Goal: Task Accomplishment & Management: Use online tool/utility

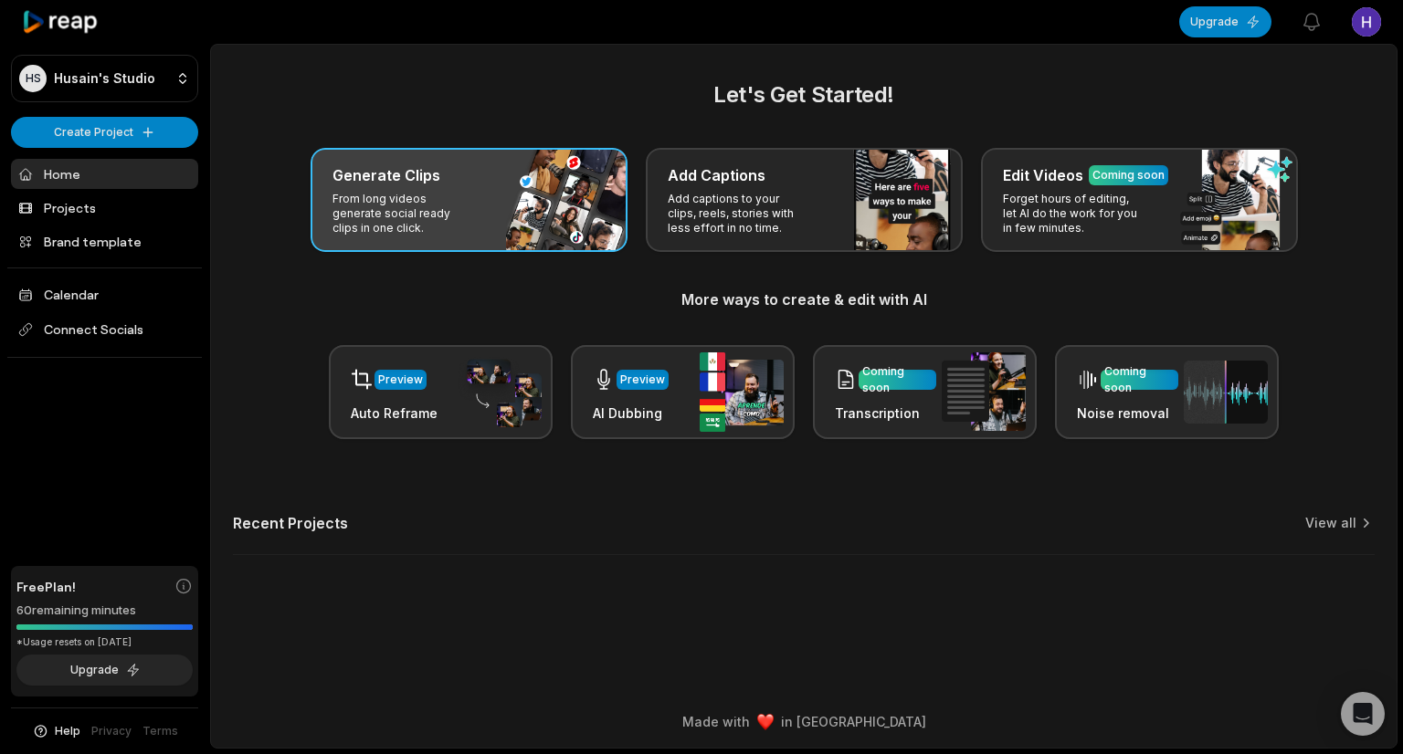
click at [417, 223] on p "From long videos generate social ready clips in one click." at bounding box center [403, 214] width 142 height 44
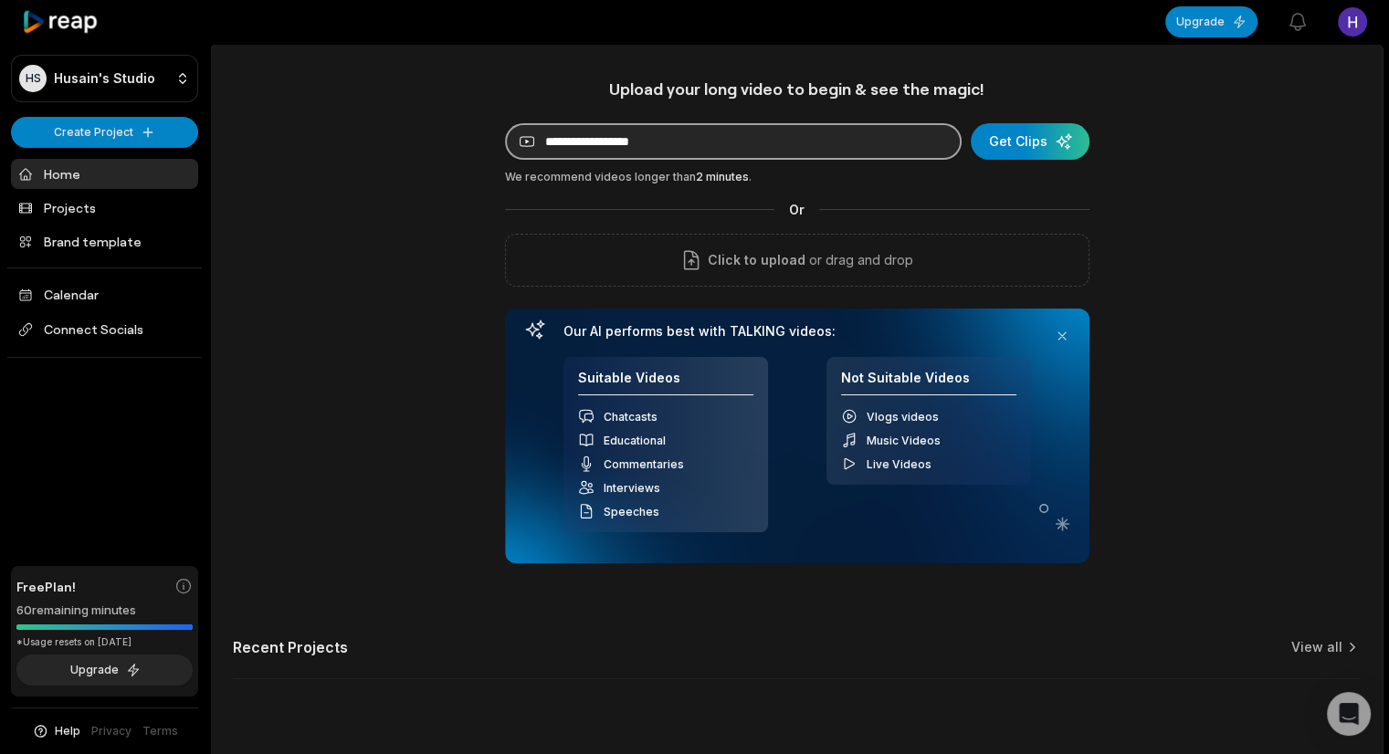
click at [628, 127] on input at bounding box center [733, 141] width 457 height 37
paste input "**********"
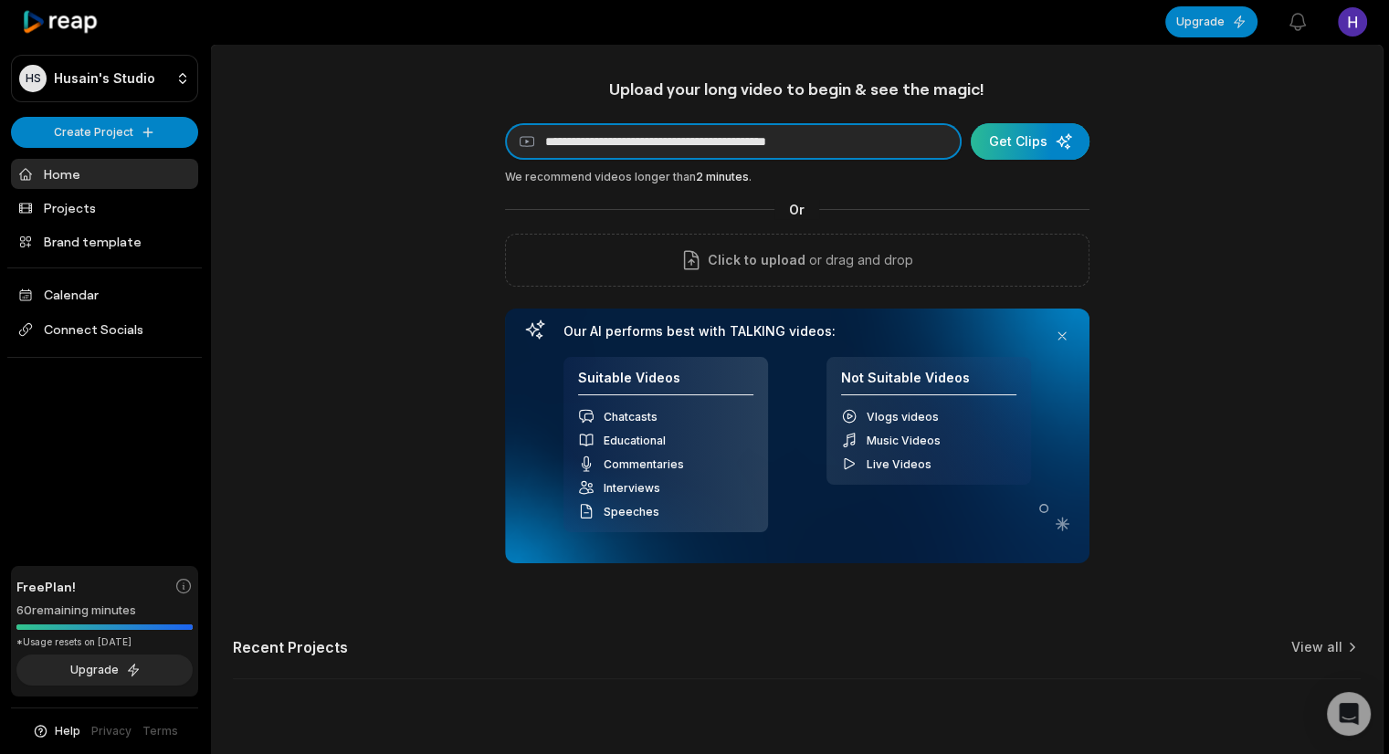
type input "**********"
click at [1027, 150] on div "submit" at bounding box center [1030, 141] width 119 height 37
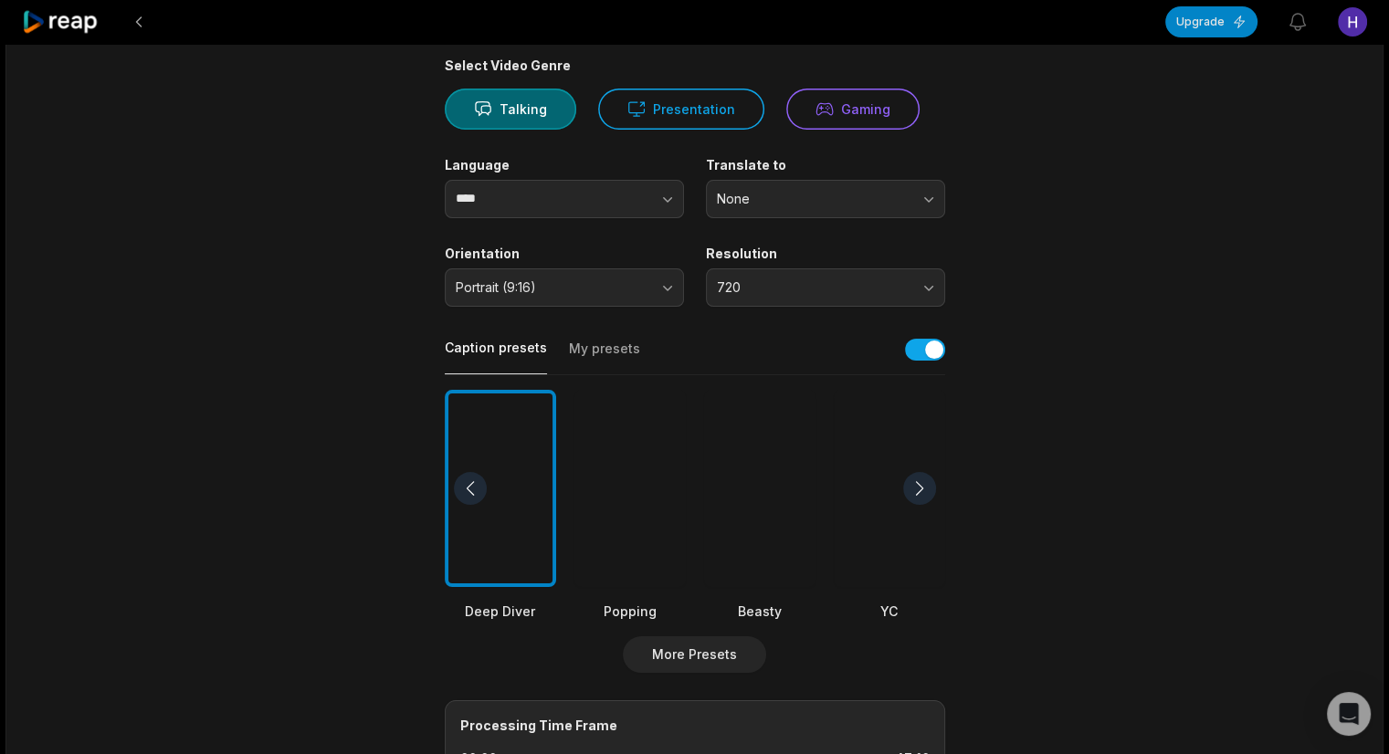
scroll to position [161, 0]
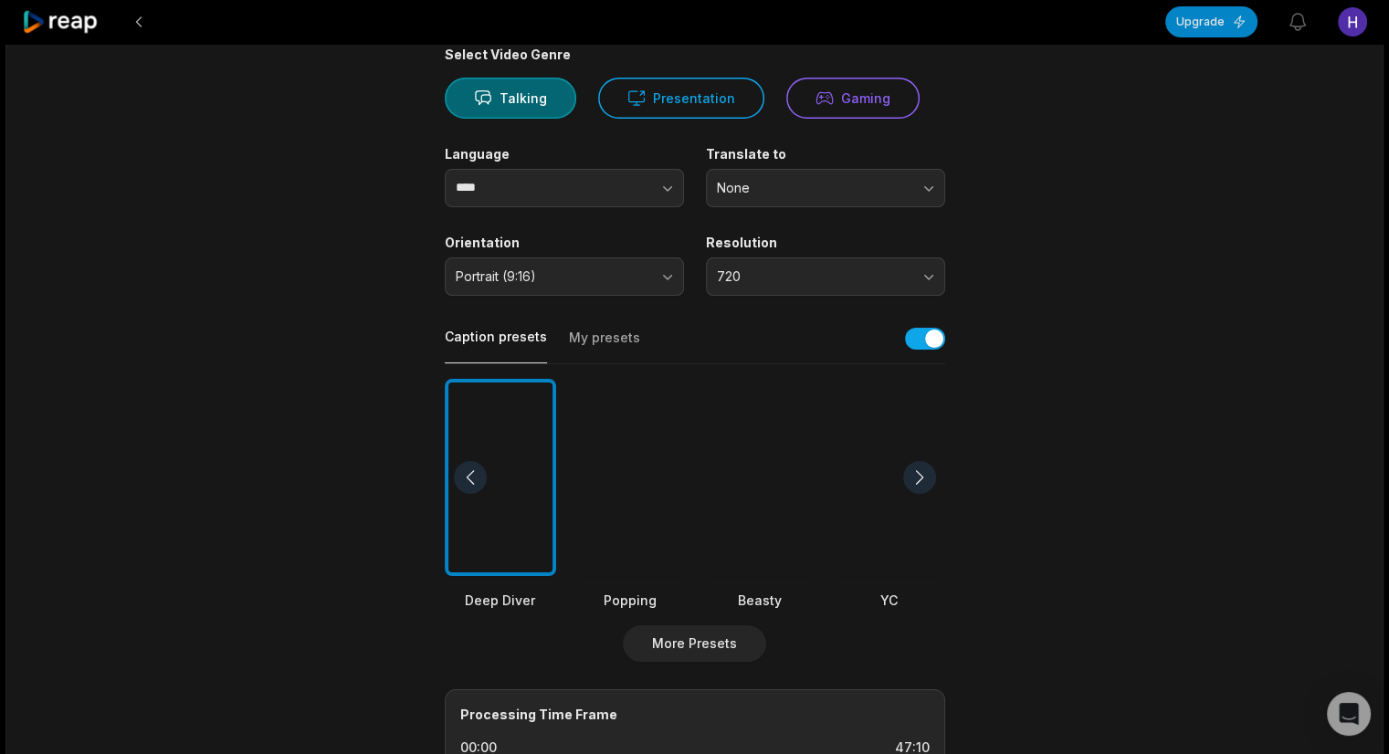
click at [661, 533] on div at bounding box center [630, 478] width 111 height 198
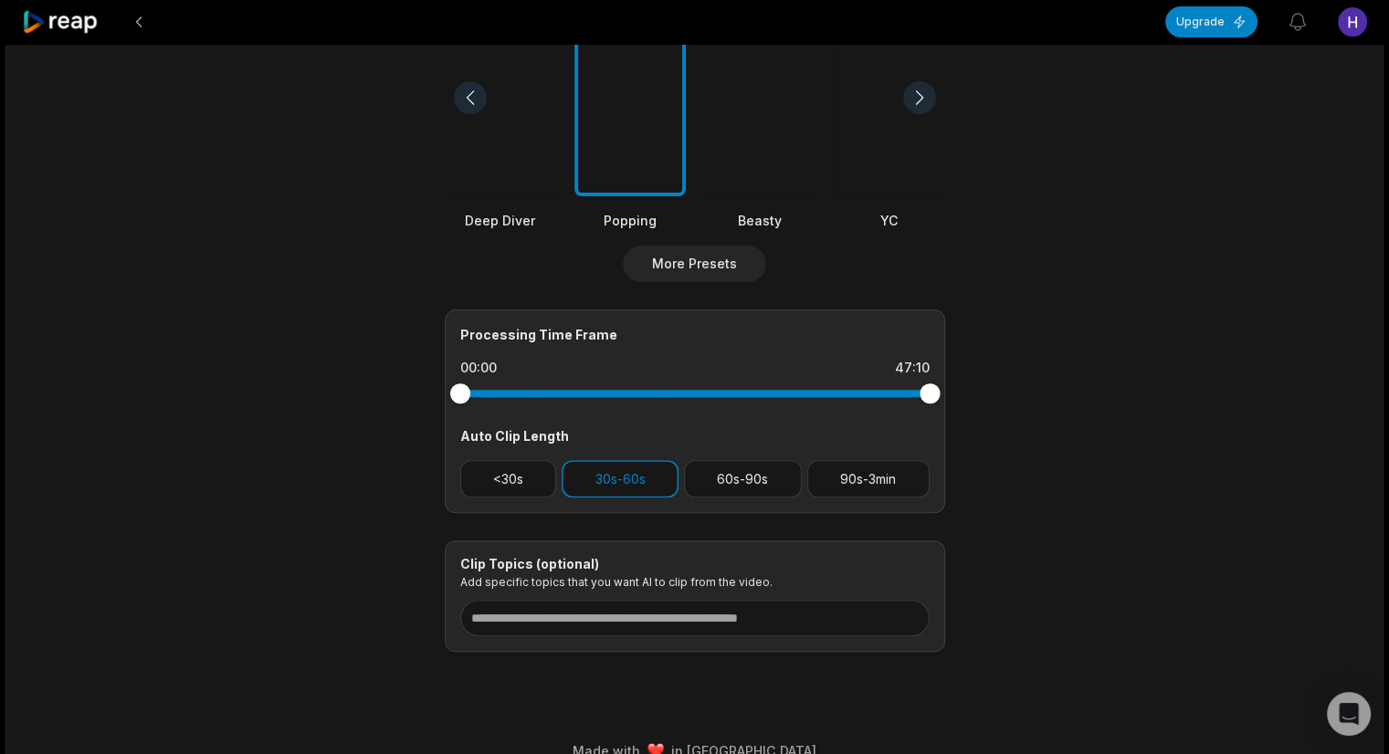
scroll to position [543, 0]
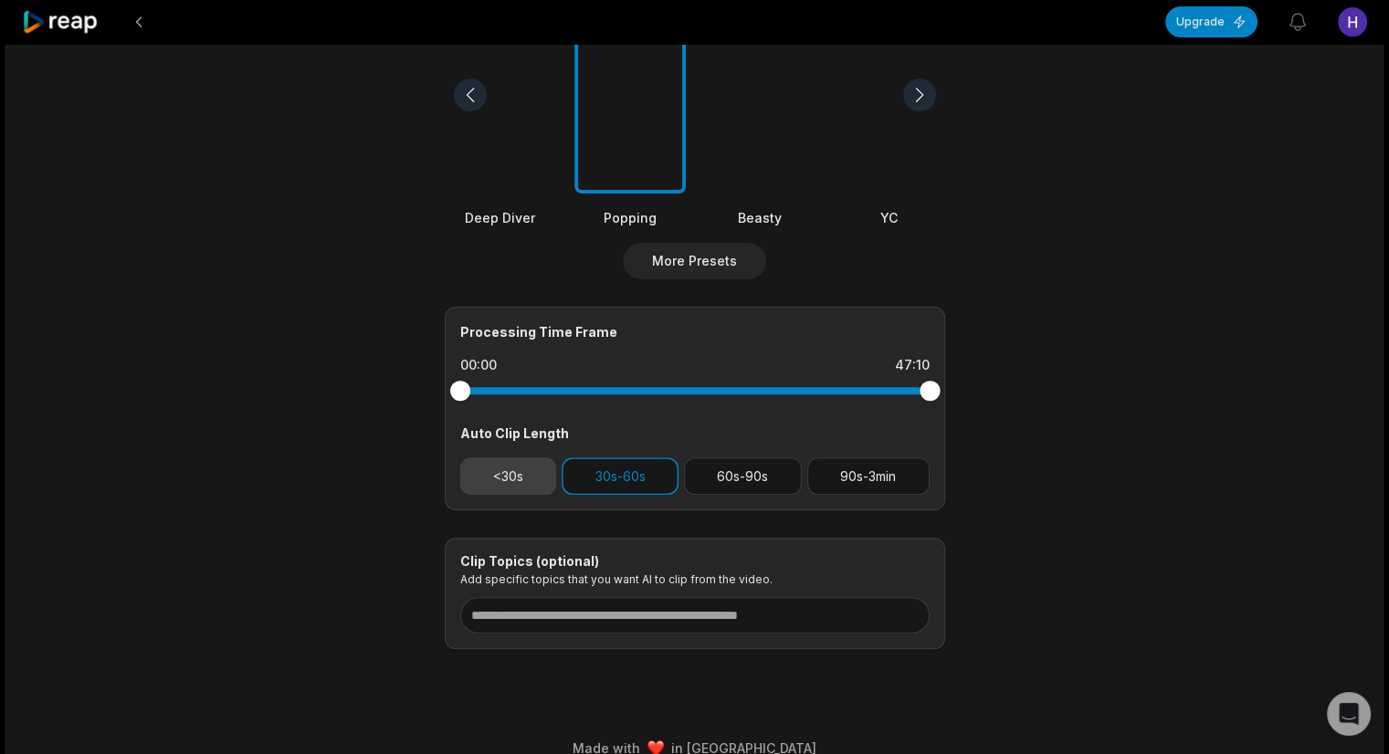
click at [505, 472] on button "<30s" at bounding box center [508, 476] width 97 height 37
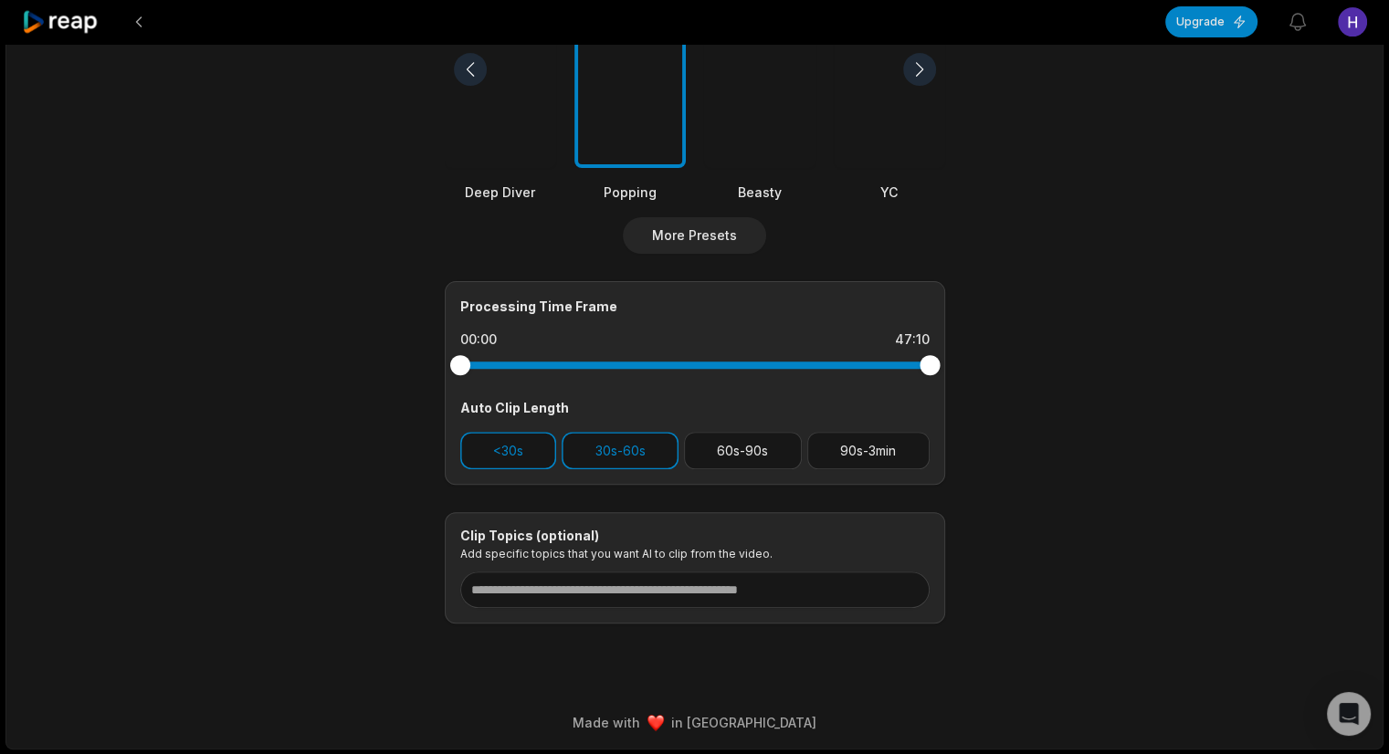
scroll to position [0, 0]
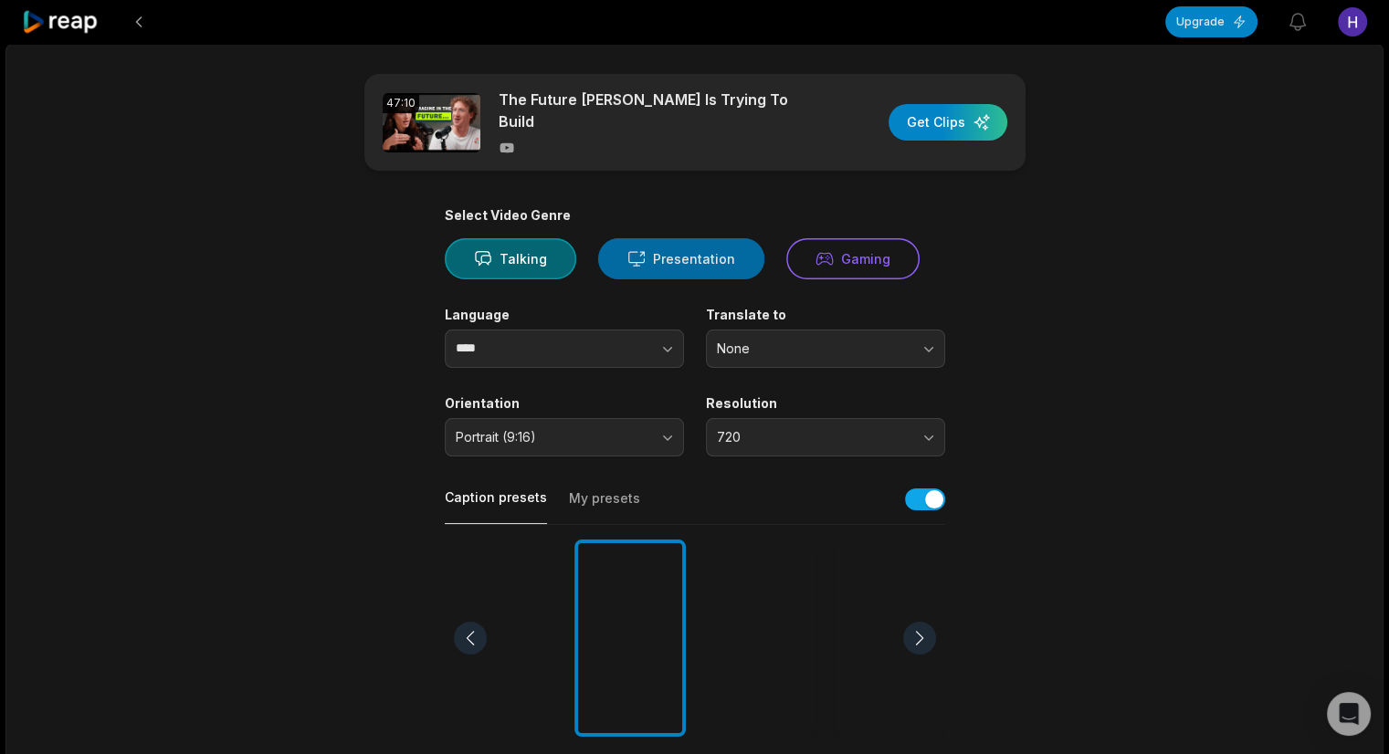
click at [714, 252] on button "Presentation" at bounding box center [681, 258] width 166 height 41
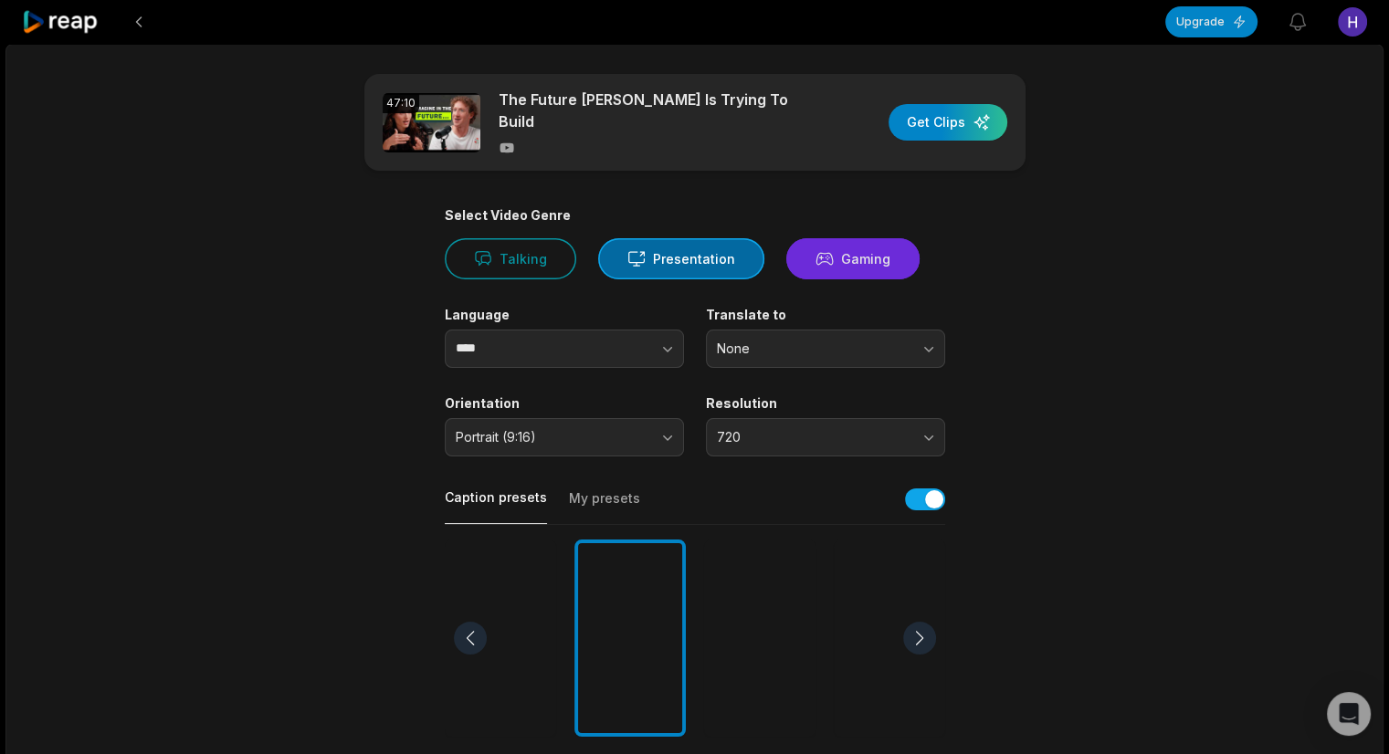
click at [860, 245] on button "Gaming" at bounding box center [852, 258] width 133 height 41
click at [680, 275] on button "Presentation" at bounding box center [681, 258] width 166 height 41
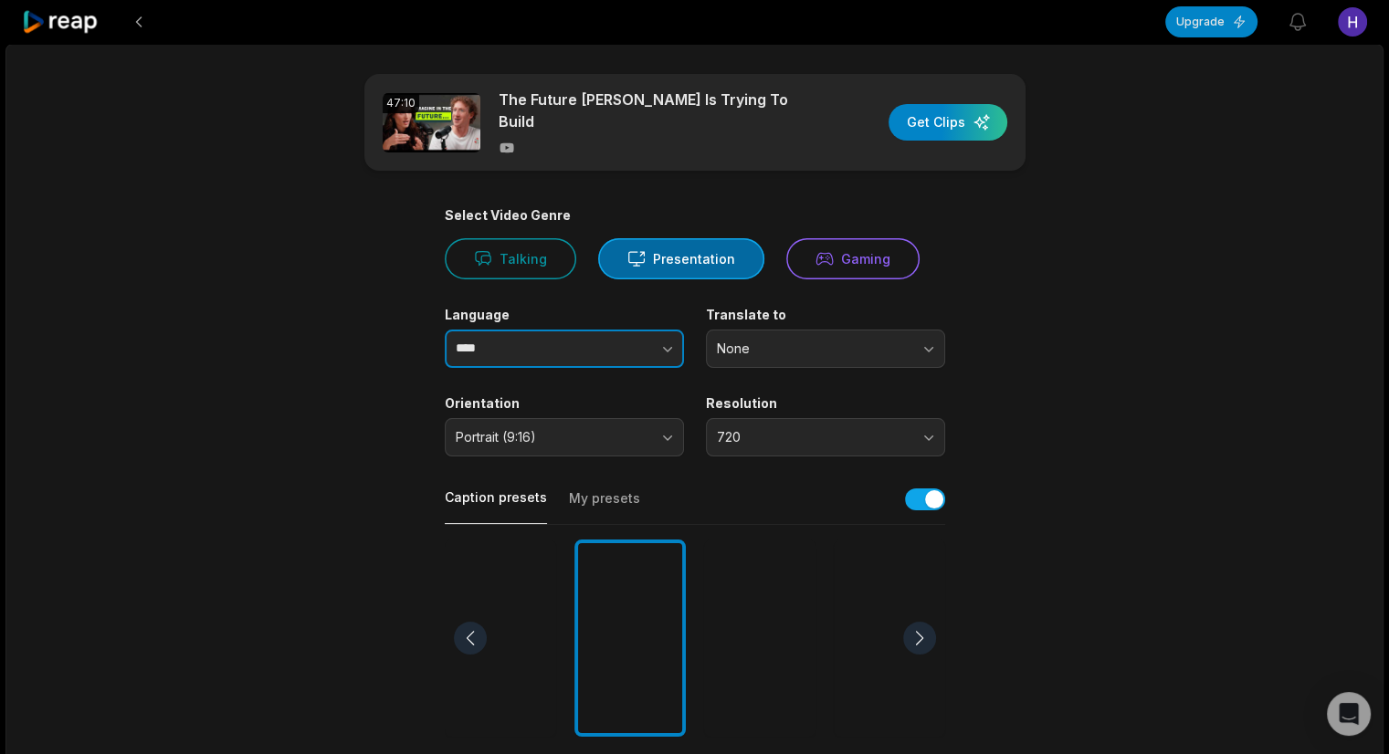
click at [599, 346] on button "button" at bounding box center [631, 349] width 104 height 38
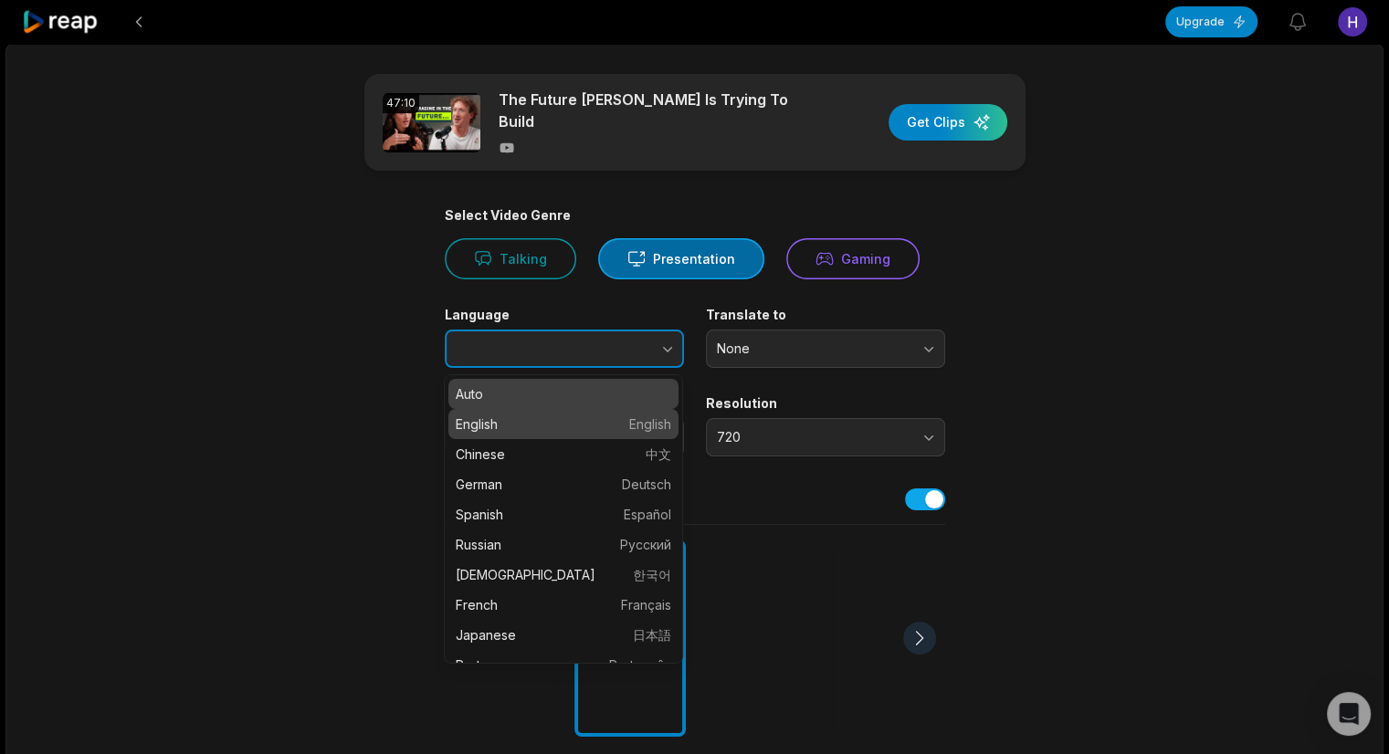
type input "*******"
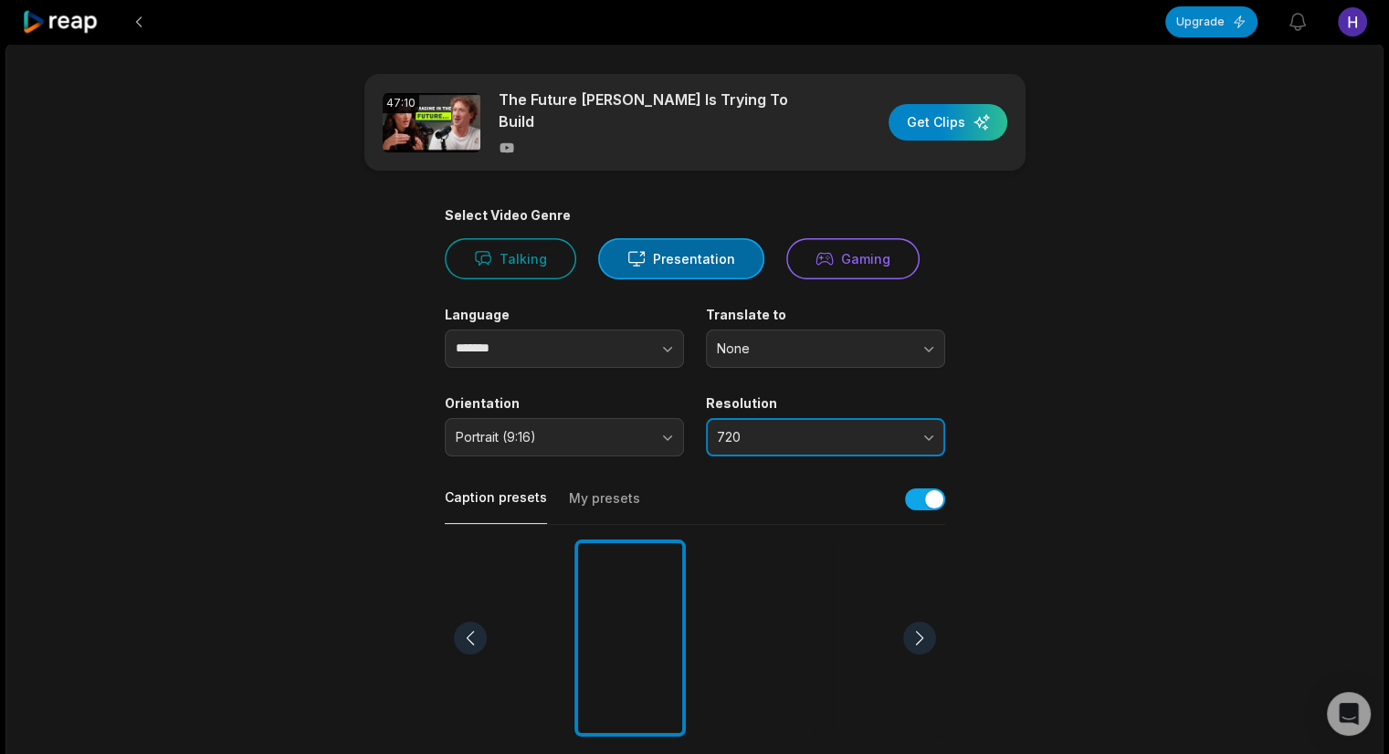
click at [741, 428] on button "720" at bounding box center [825, 437] width 239 height 38
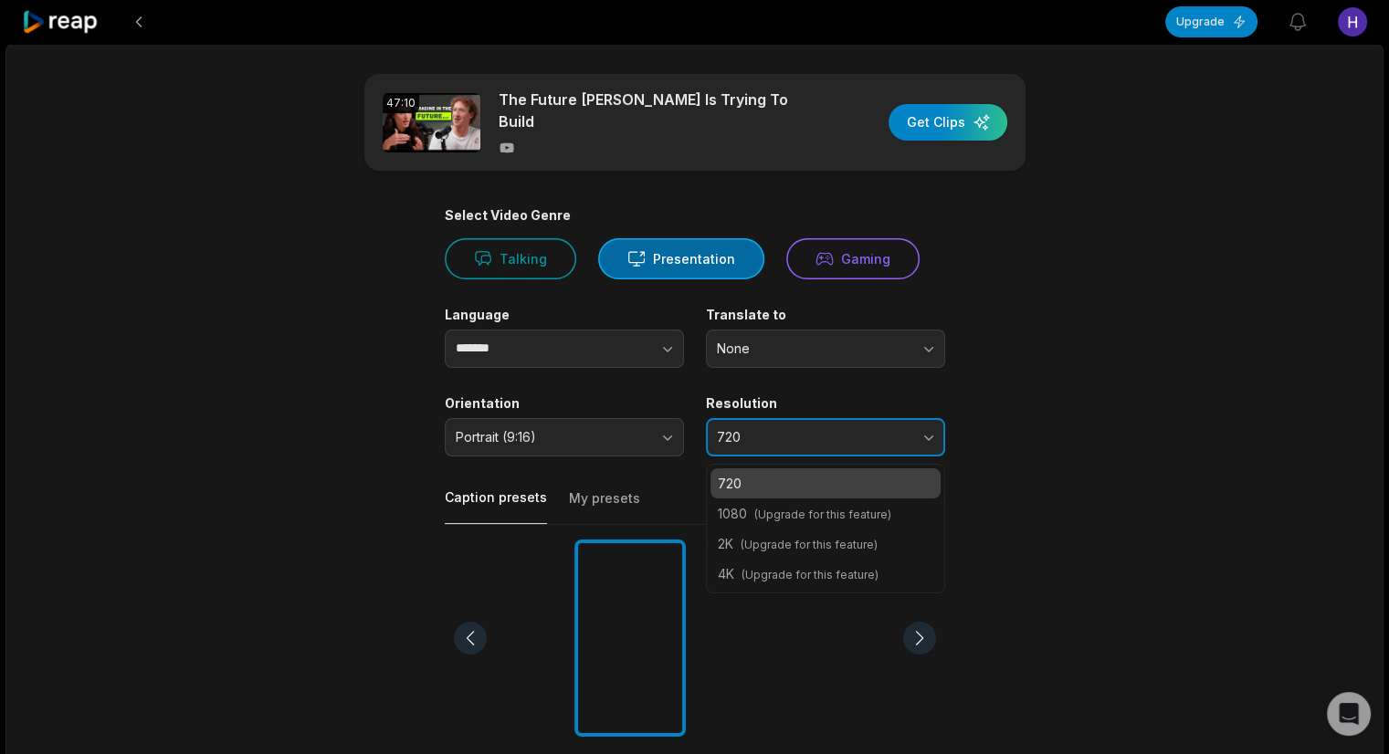
click at [760, 433] on span "720" at bounding box center [813, 437] width 192 height 16
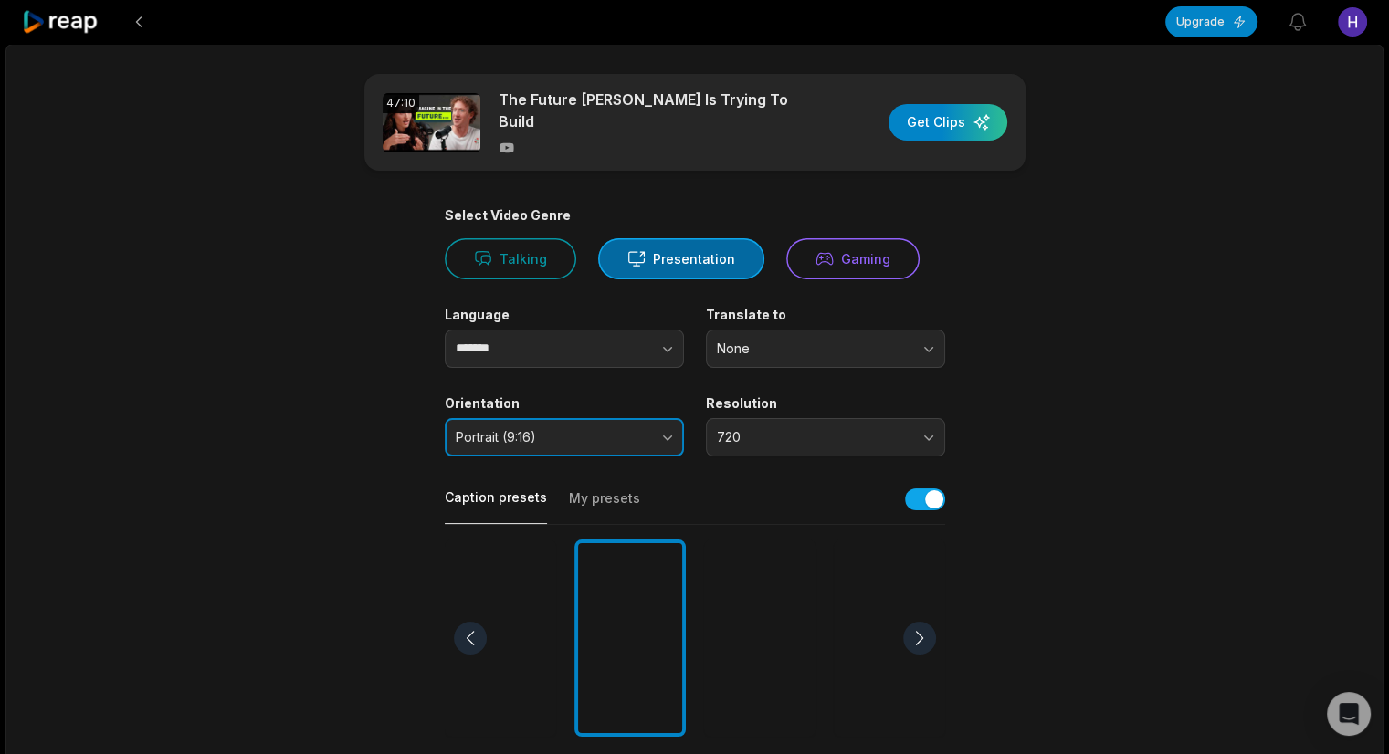
click at [659, 435] on button "Portrait (9:16)" at bounding box center [564, 437] width 239 height 38
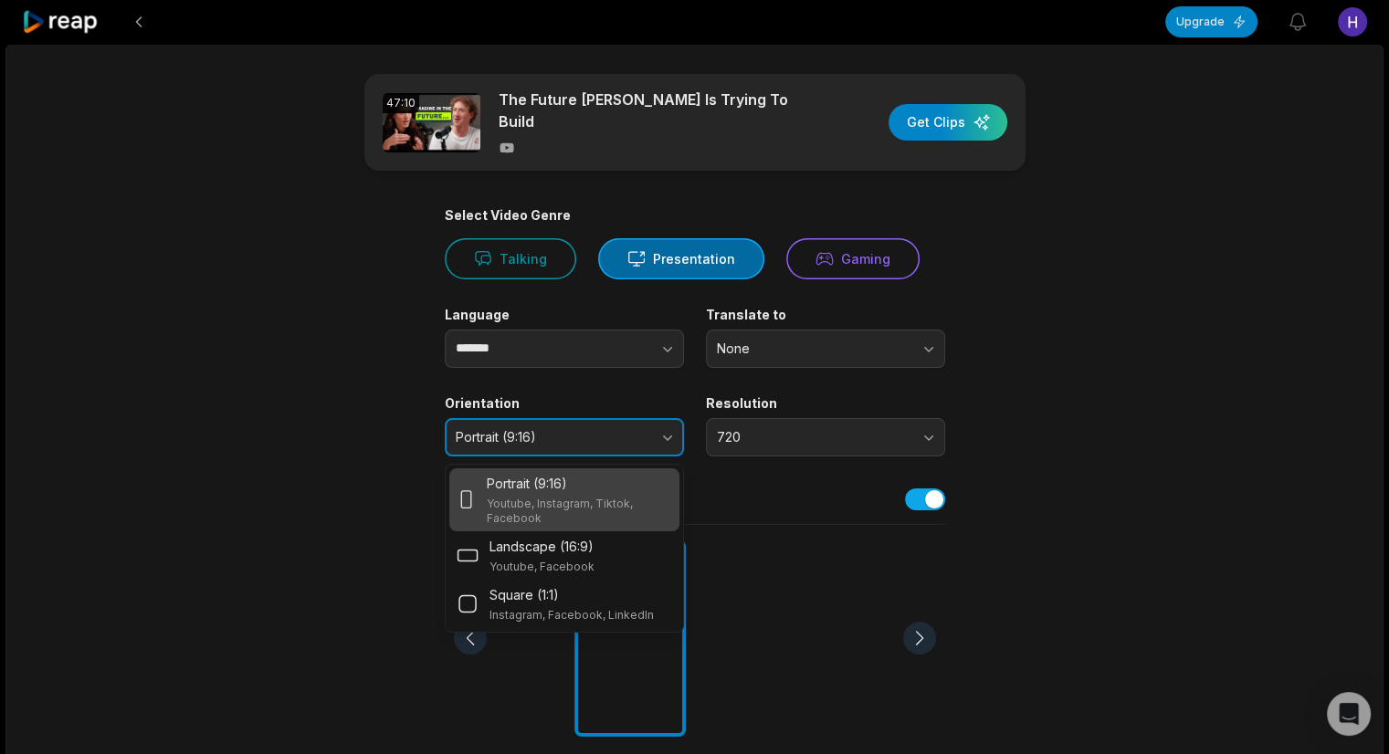
click at [659, 435] on button "Portrait (9:16)" at bounding box center [564, 437] width 239 height 38
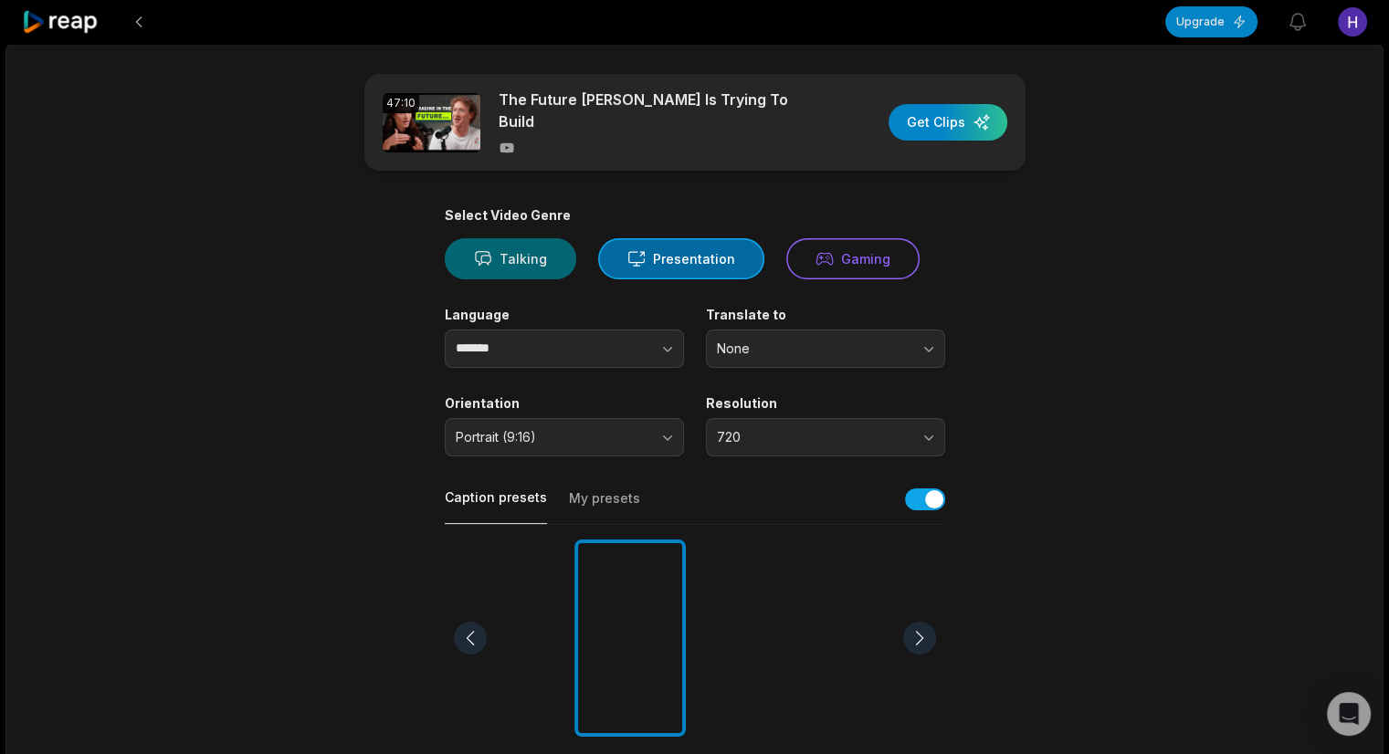
click at [487, 253] on icon at bounding box center [483, 258] width 18 height 18
click at [949, 115] on div "button" at bounding box center [948, 122] width 119 height 37
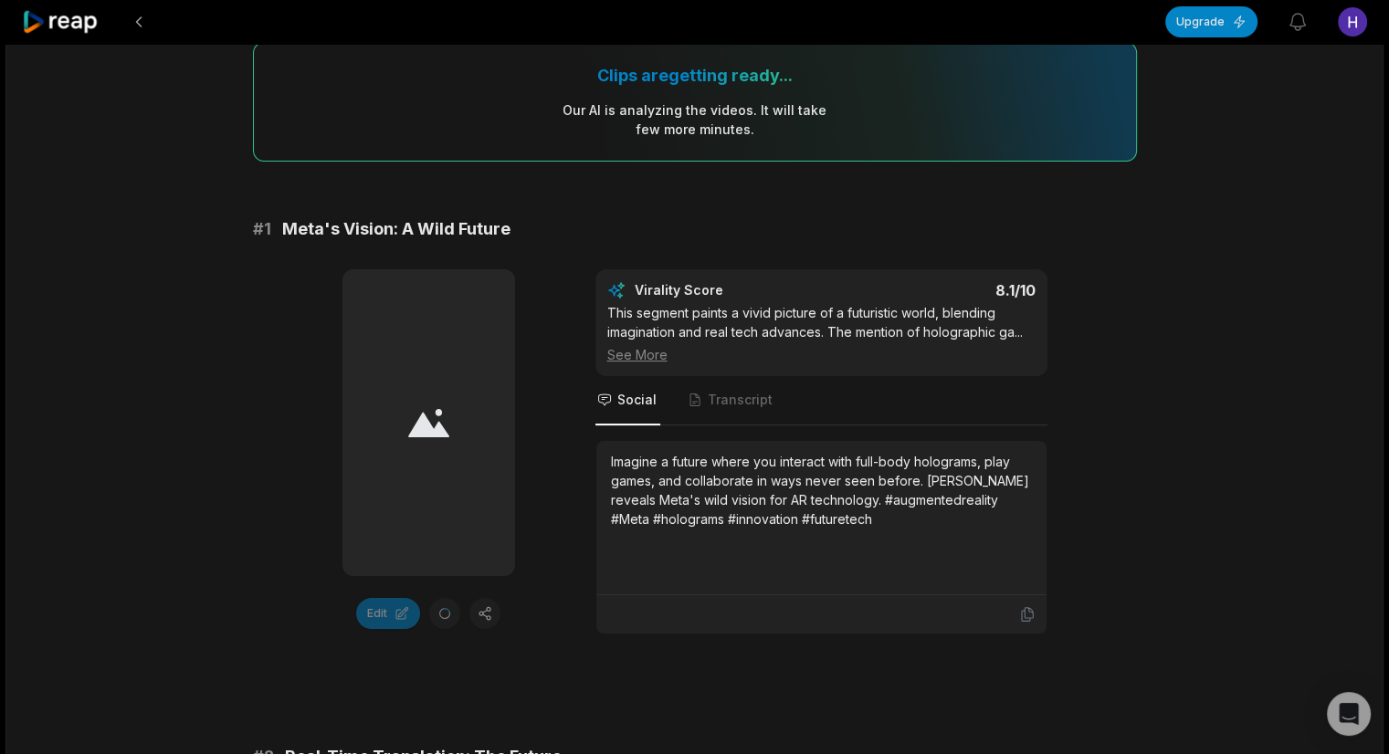
scroll to position [155, 0]
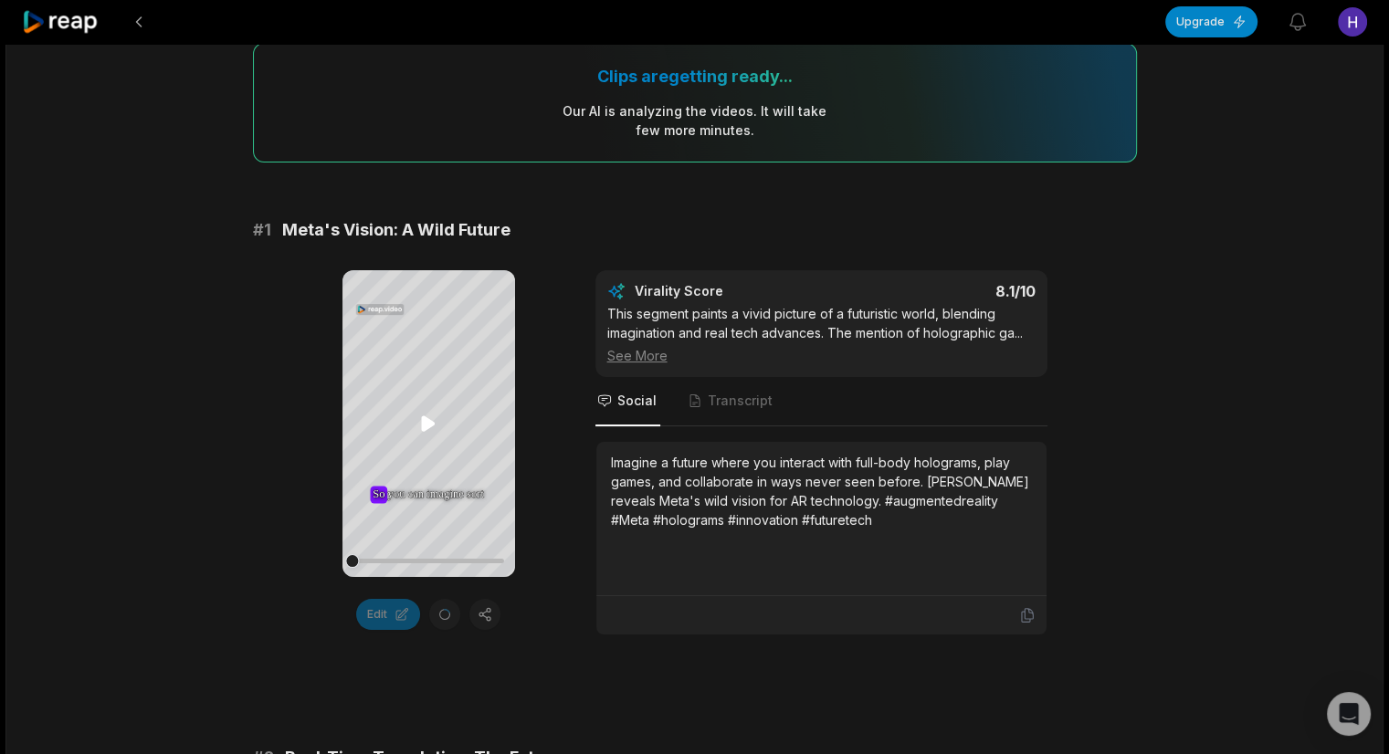
click at [425, 424] on icon at bounding box center [428, 424] width 14 height 16
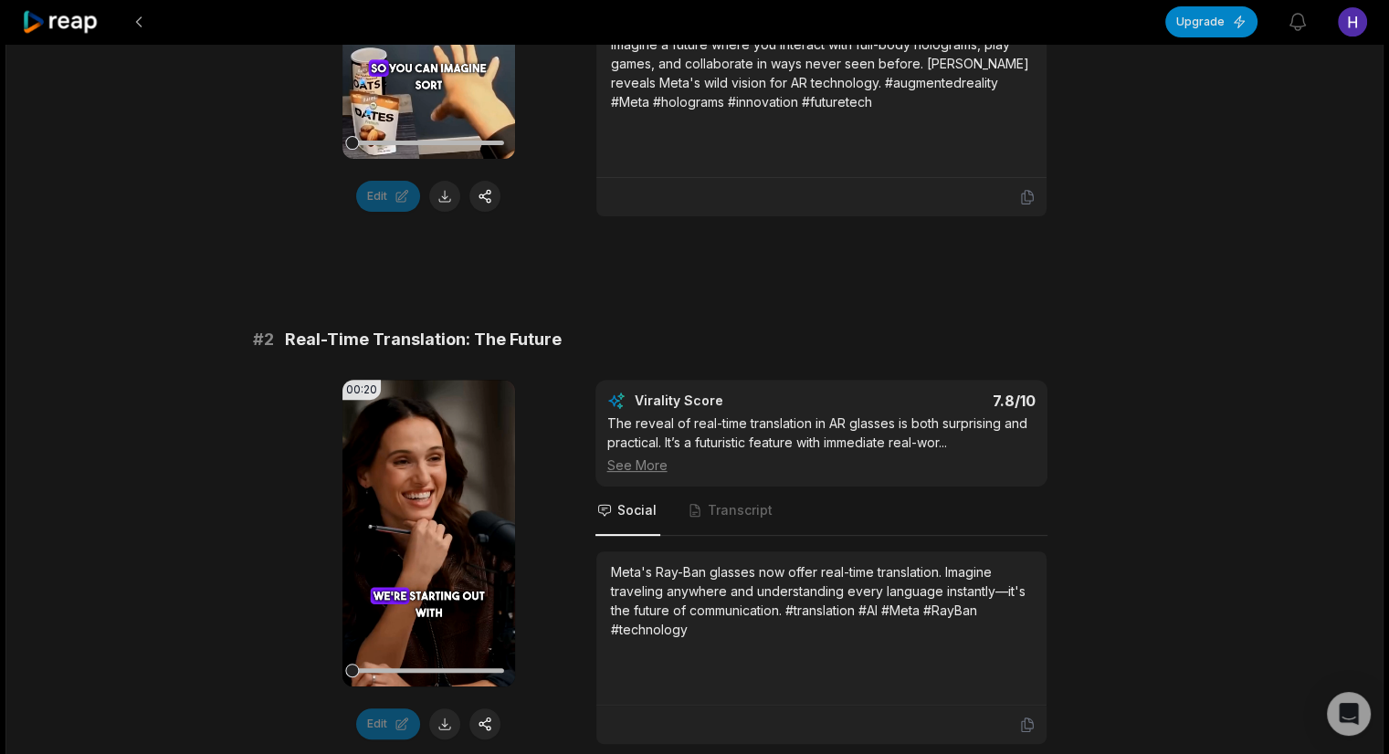
scroll to position [590, 0]
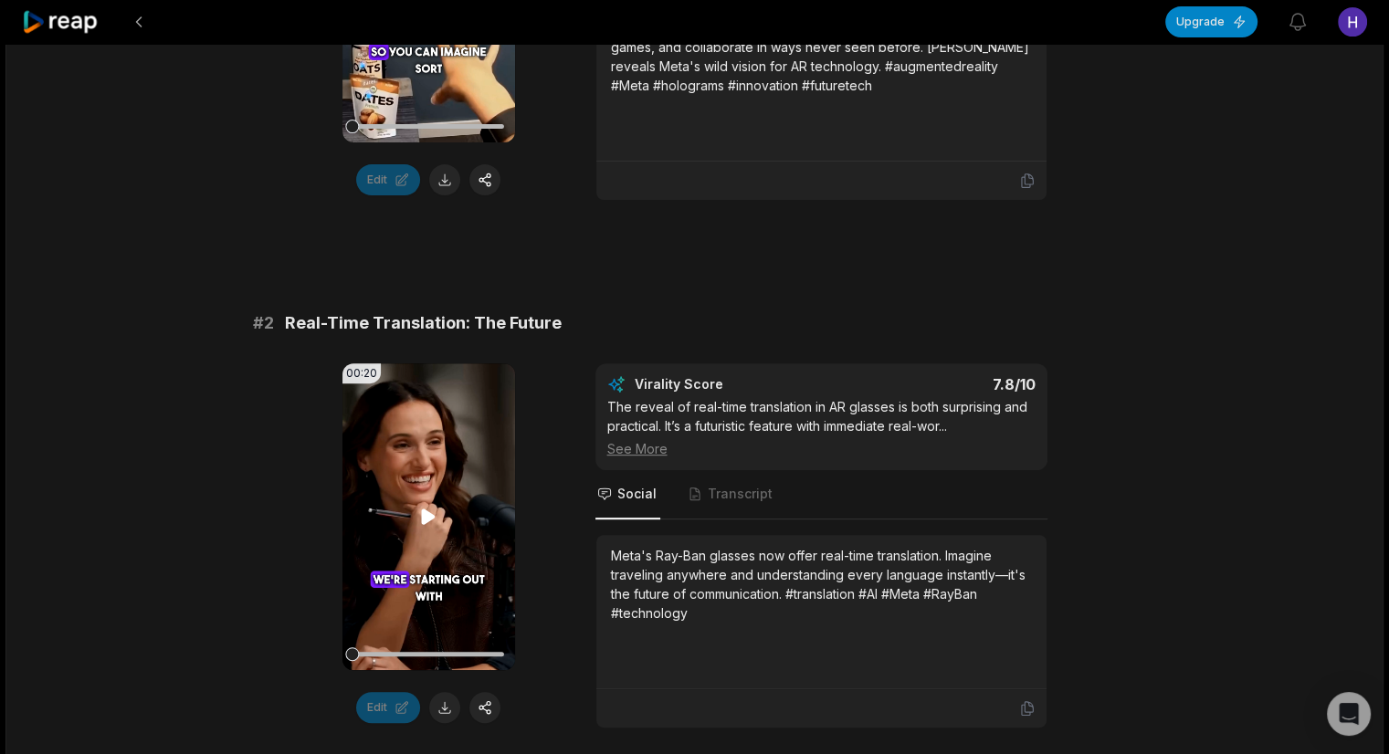
click at [433, 509] on icon at bounding box center [428, 517] width 22 height 22
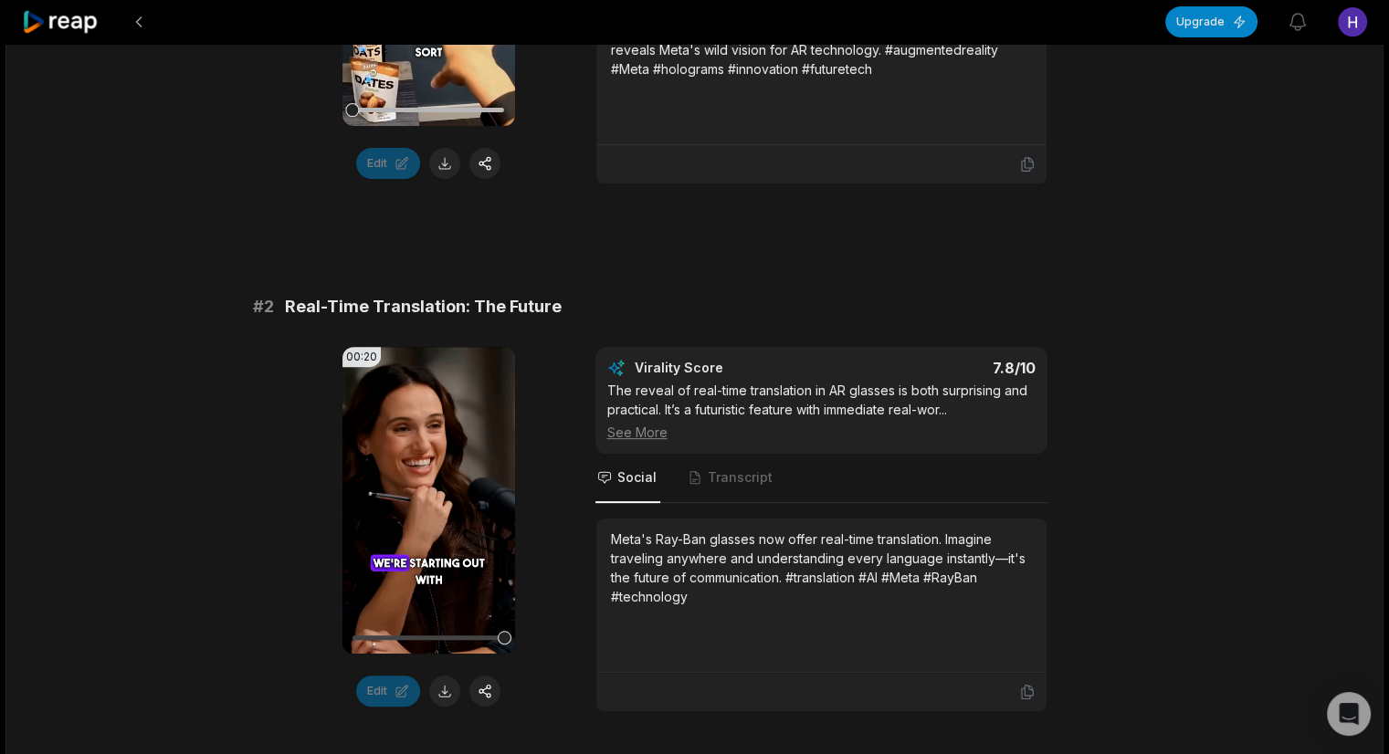
scroll to position [0, 0]
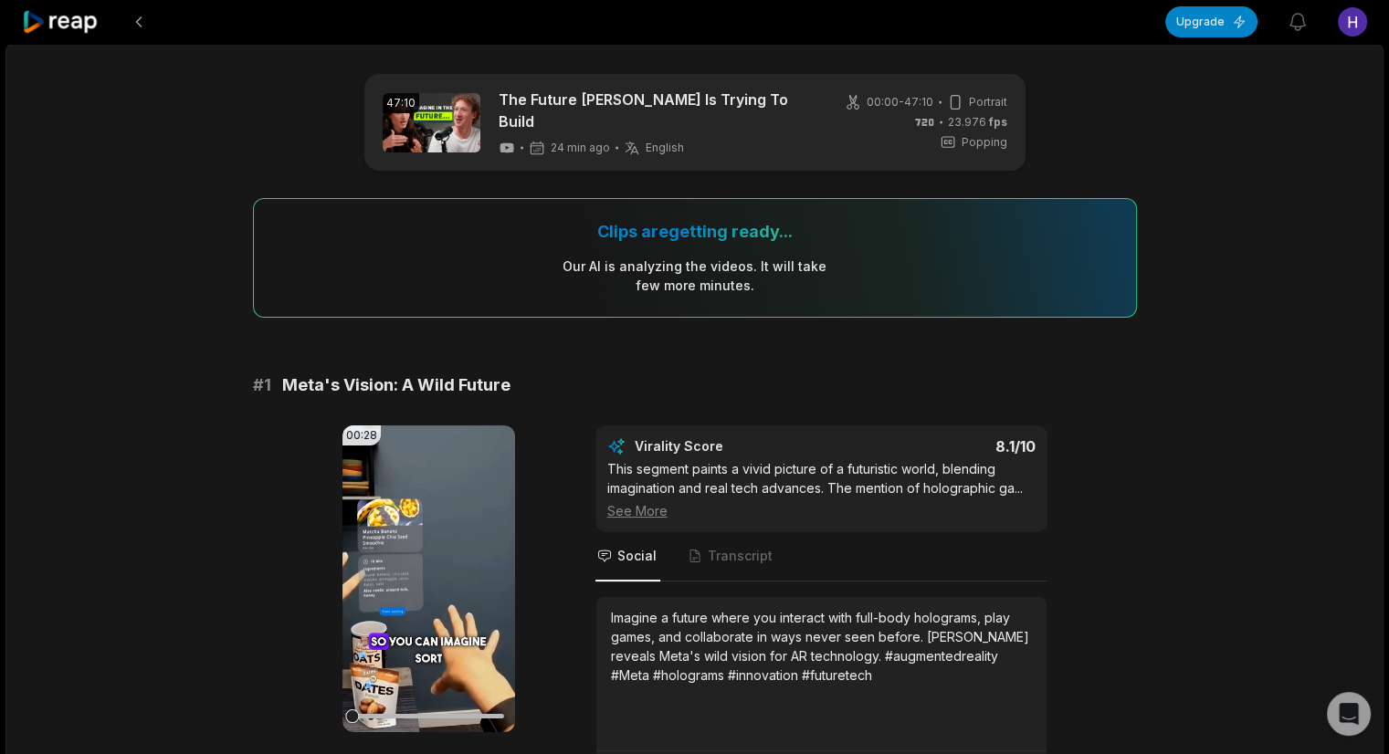
click at [584, 246] on div "Clips are getting ready... Our AI is analyzing the video s . It will take few m…" at bounding box center [695, 258] width 884 height 120
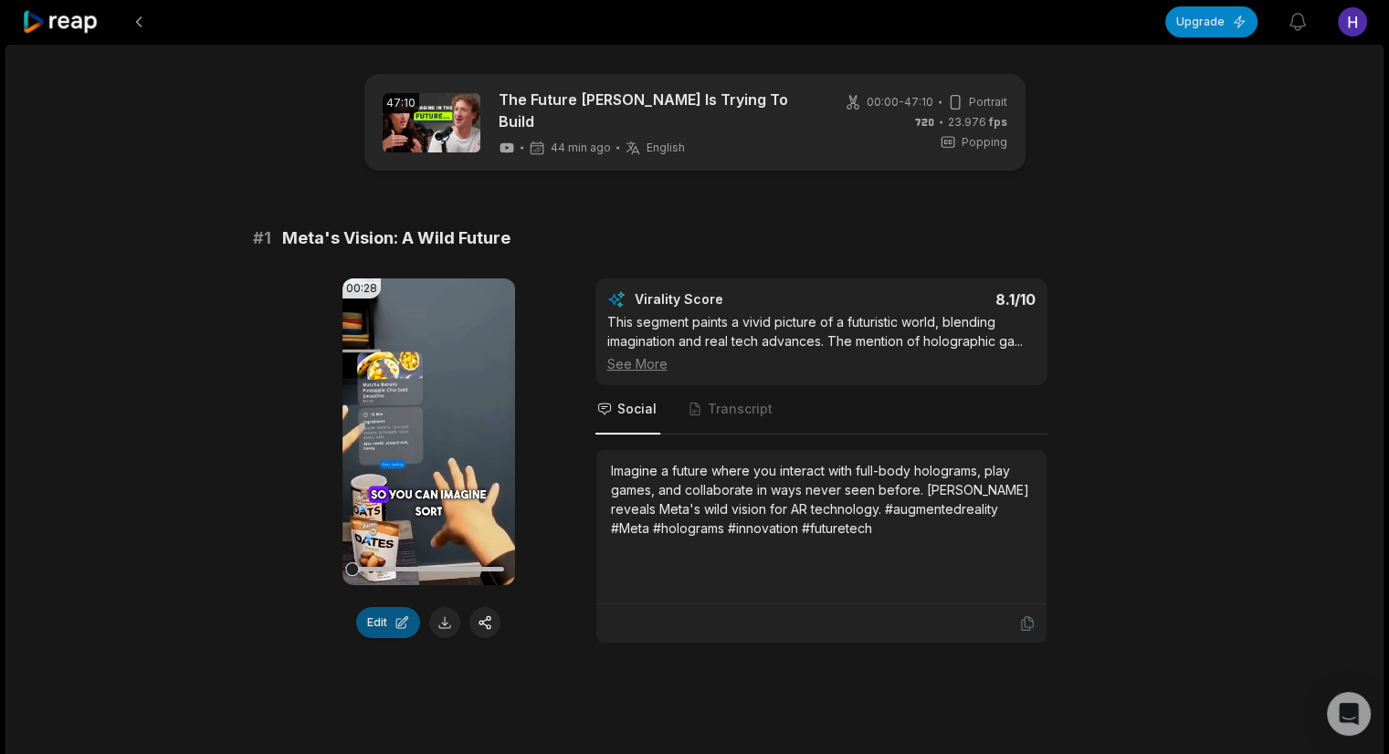
click at [366, 622] on button "Edit" at bounding box center [388, 622] width 64 height 31
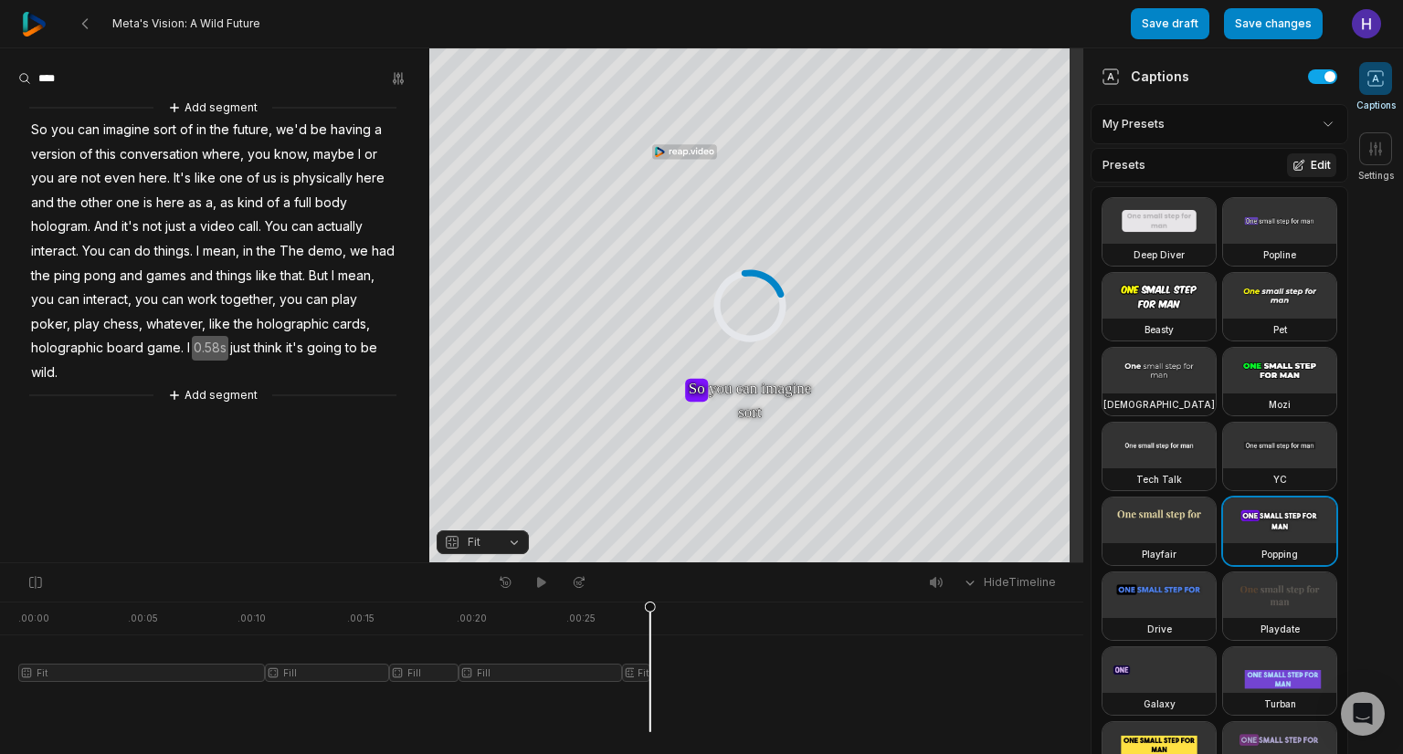
click at [1294, 166] on icon at bounding box center [1299, 165] width 10 height 10
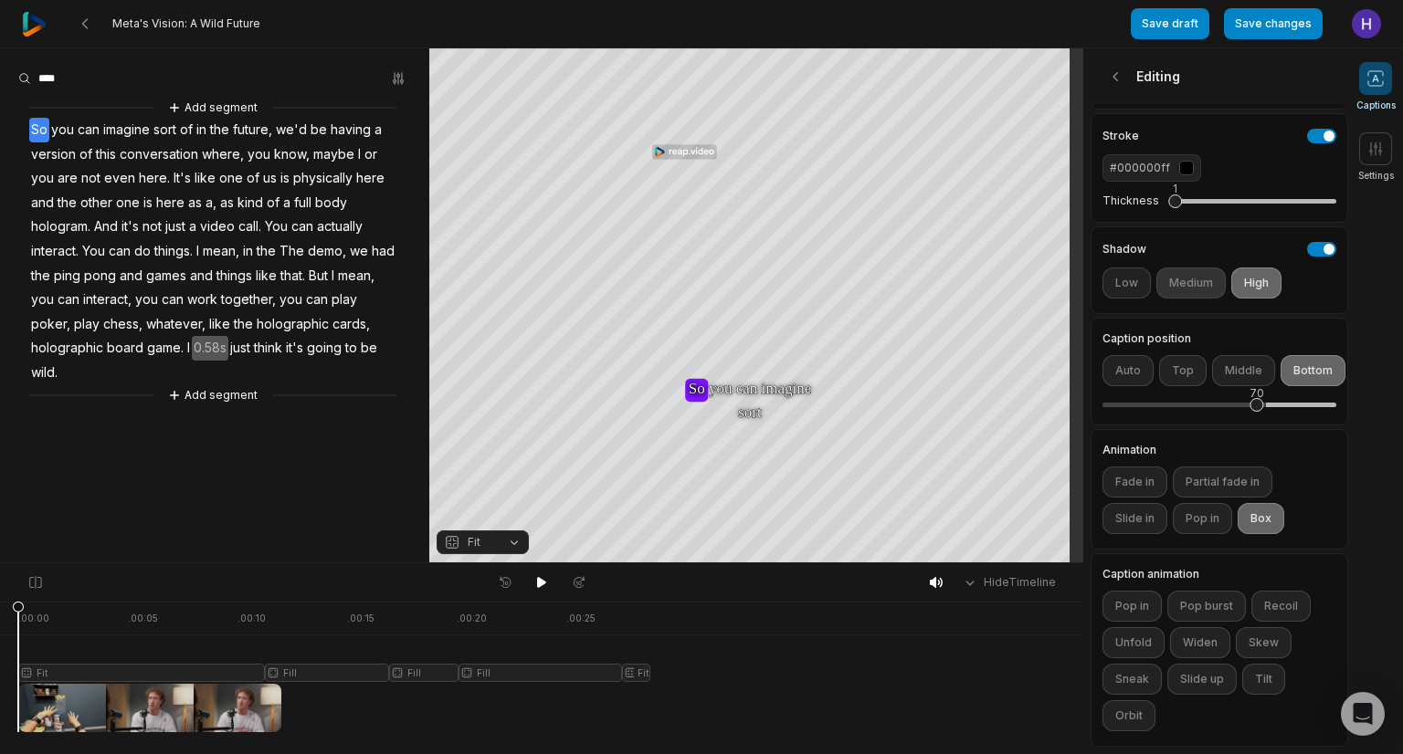
scroll to position [373, 0]
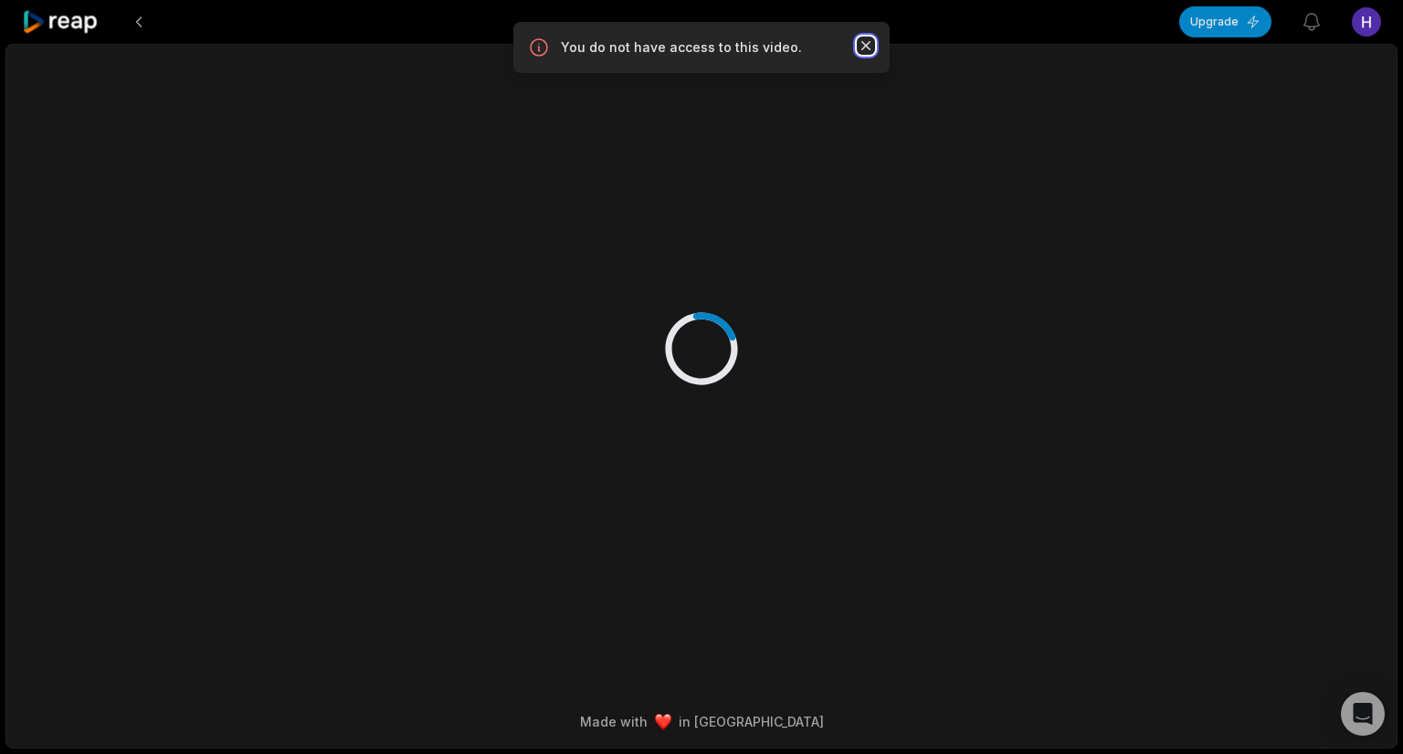
click at [862, 41] on icon "button" at bounding box center [866, 46] width 18 height 18
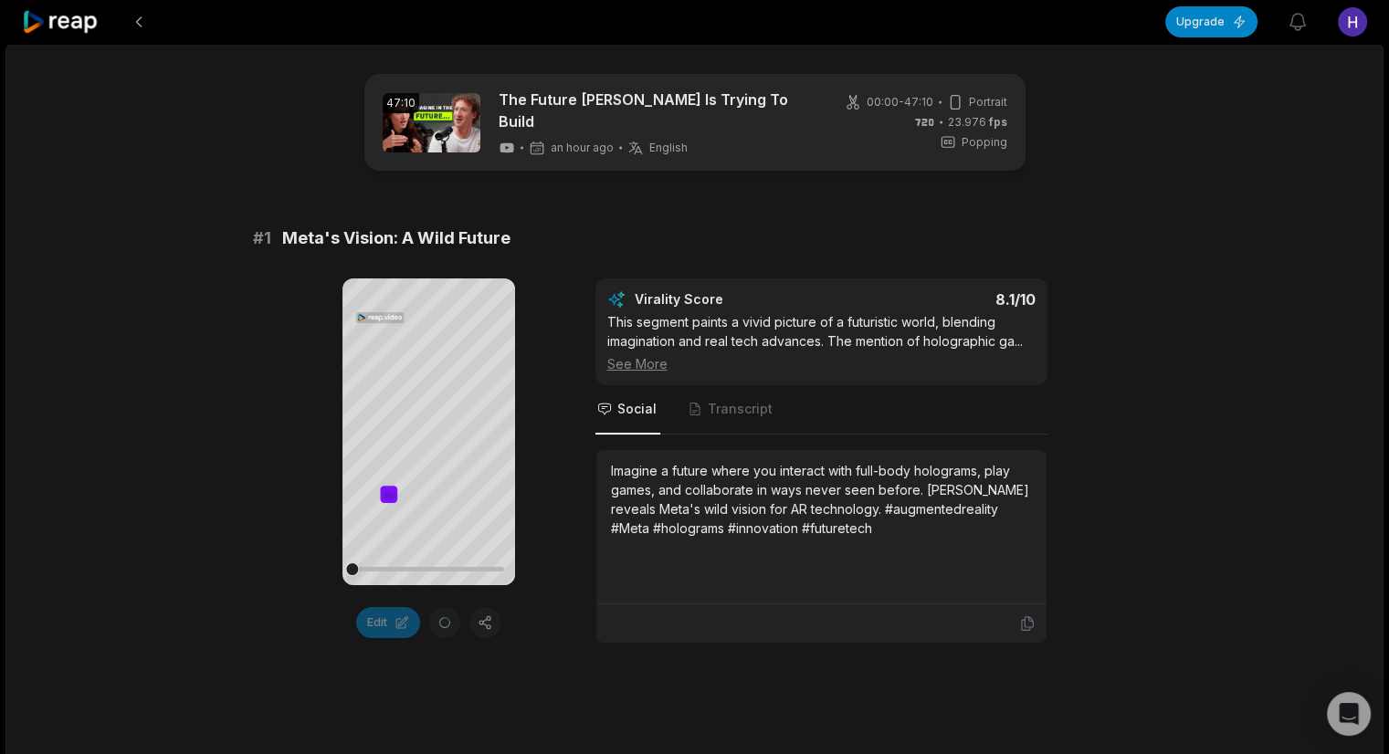
click at [456, 238] on span "Meta's Vision: A Wild Future" at bounding box center [396, 239] width 228 height 26
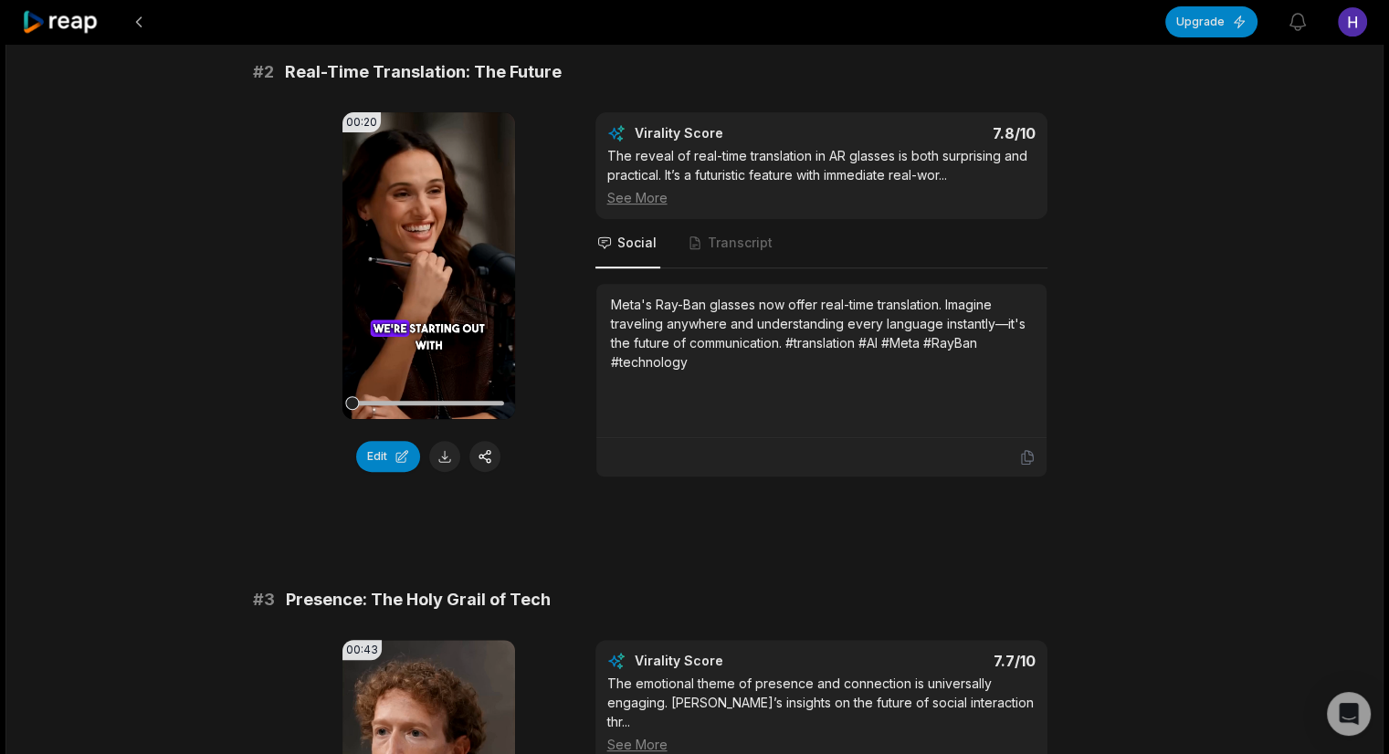
scroll to position [703, 0]
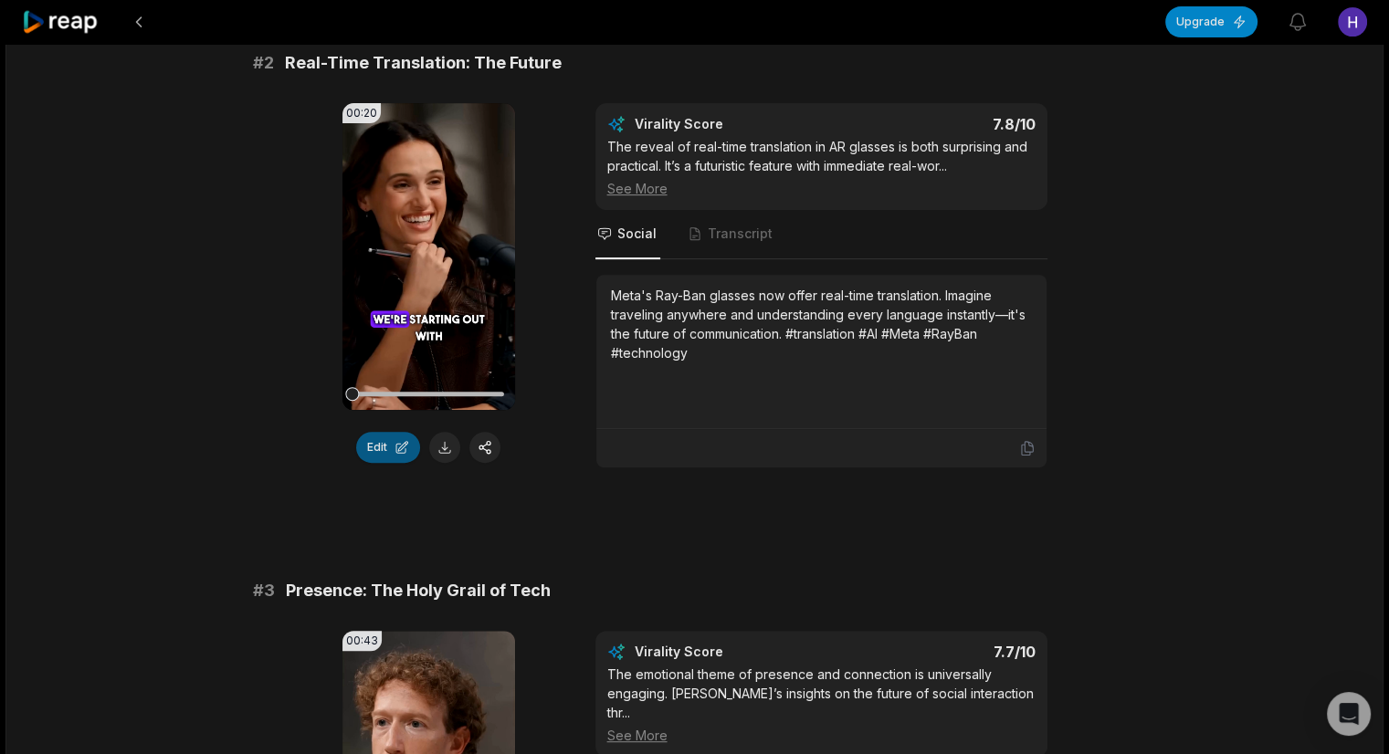
click at [385, 435] on button "Edit" at bounding box center [388, 447] width 64 height 31
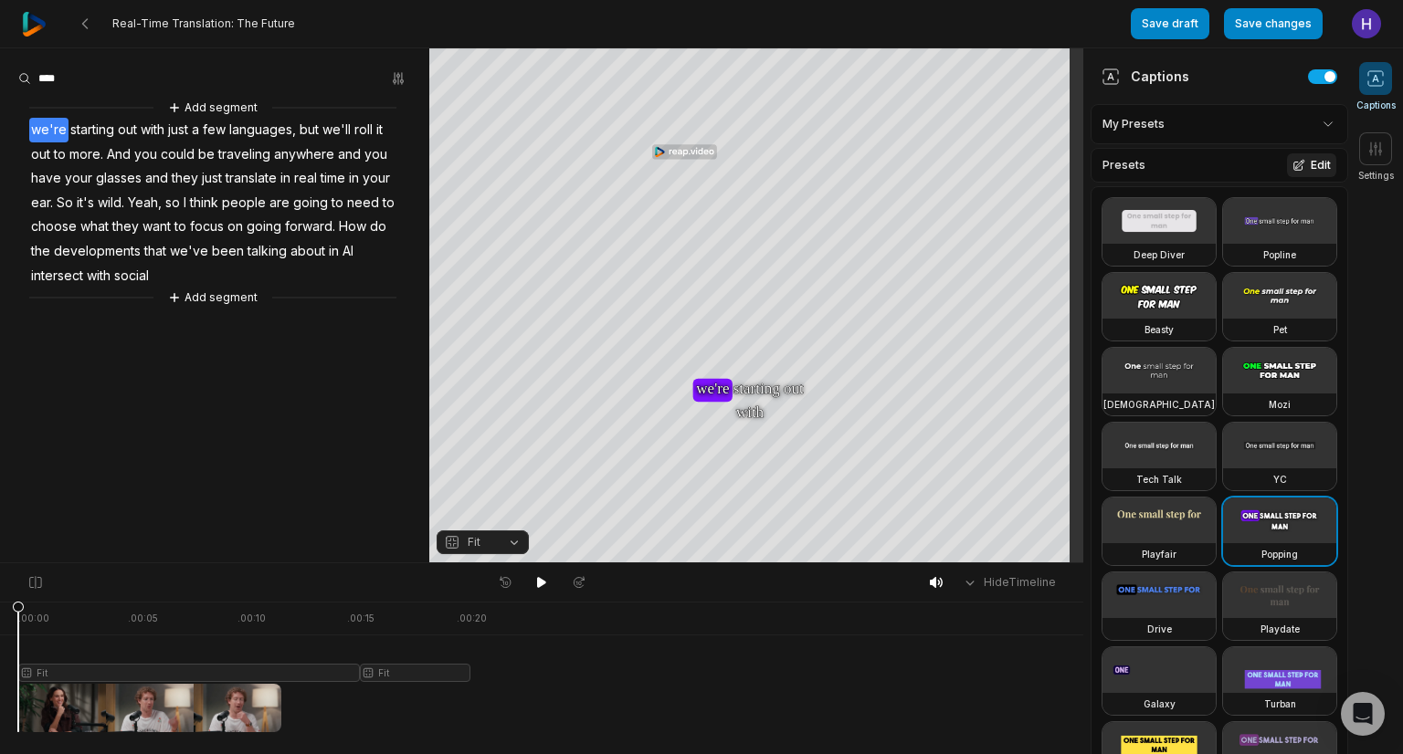
click at [1294, 164] on icon at bounding box center [1299, 165] width 10 height 10
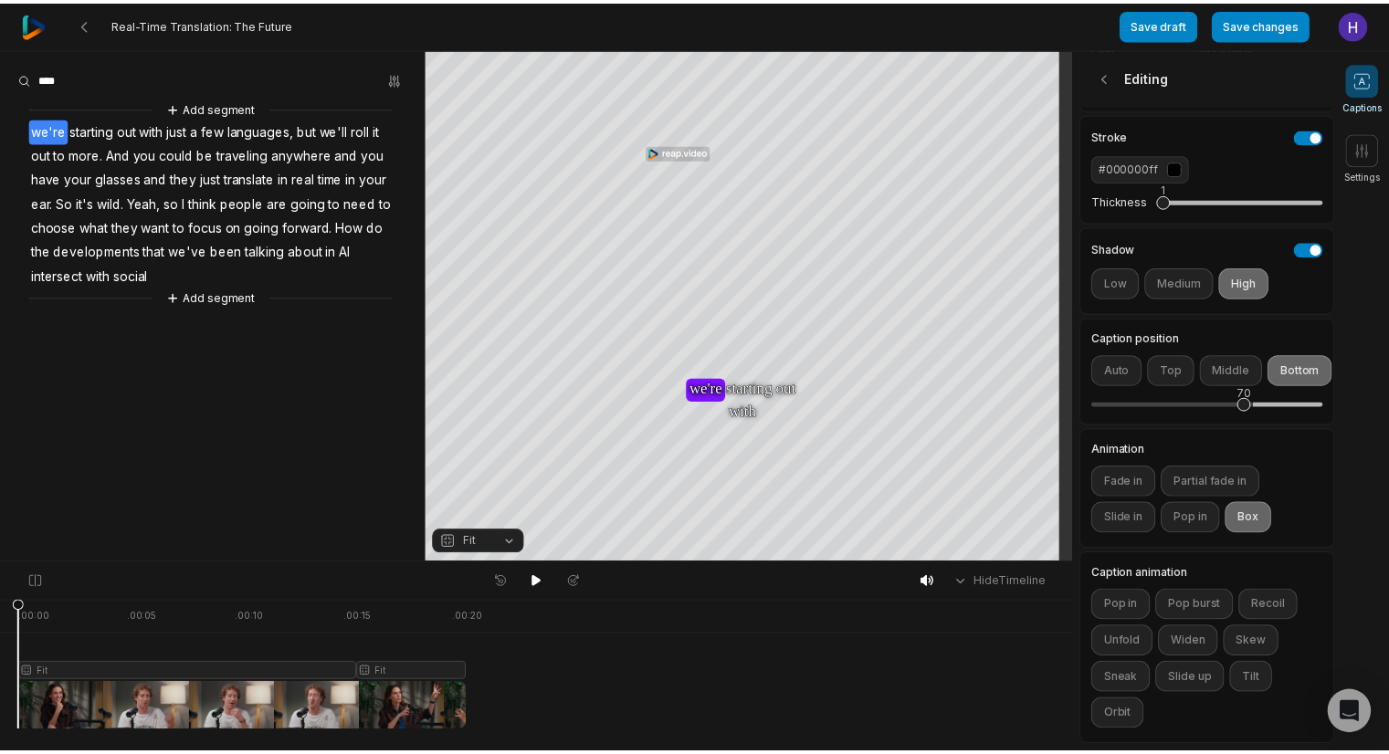
scroll to position [373, 4]
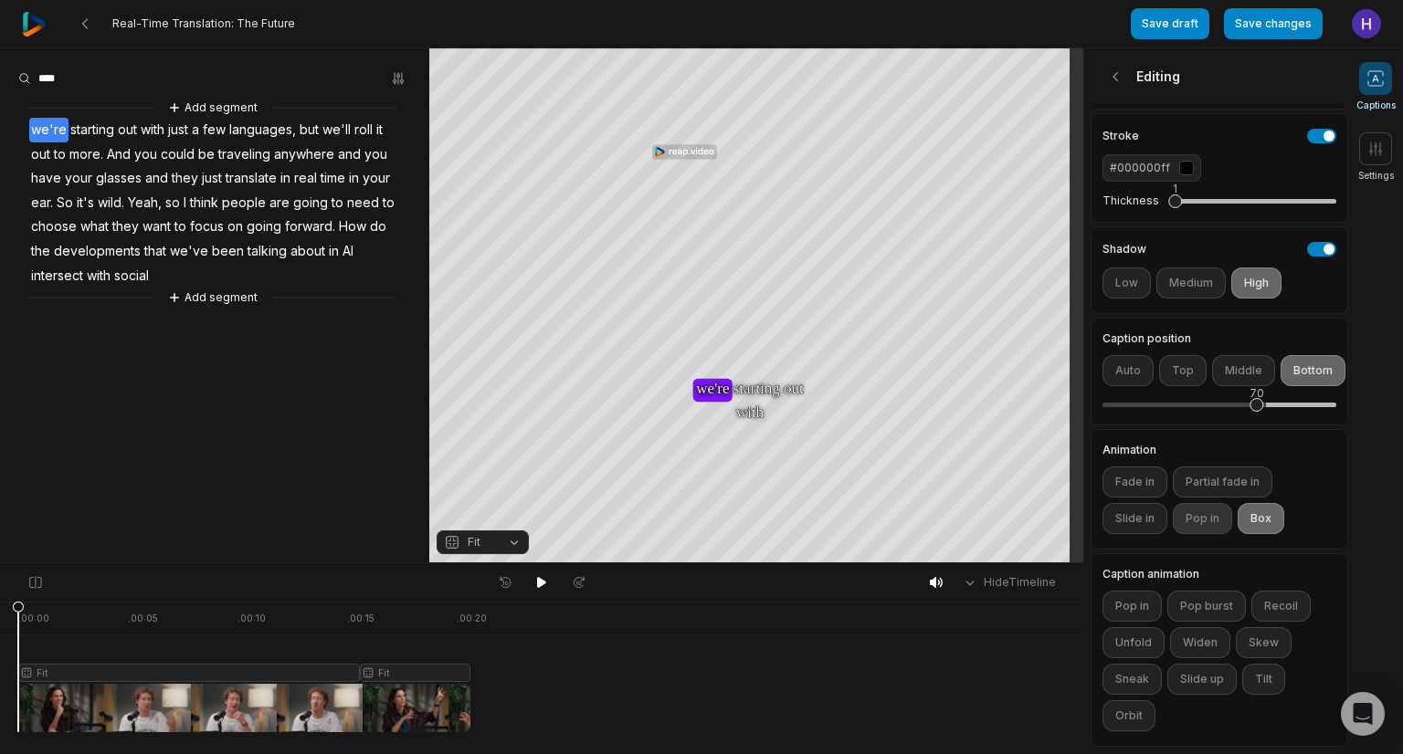
click at [1212, 503] on button "Pop in" at bounding box center [1202, 518] width 59 height 31
click at [1152, 507] on button "Slide in" at bounding box center [1134, 518] width 65 height 31
click at [1147, 470] on button "Fade in" at bounding box center [1134, 482] width 65 height 31
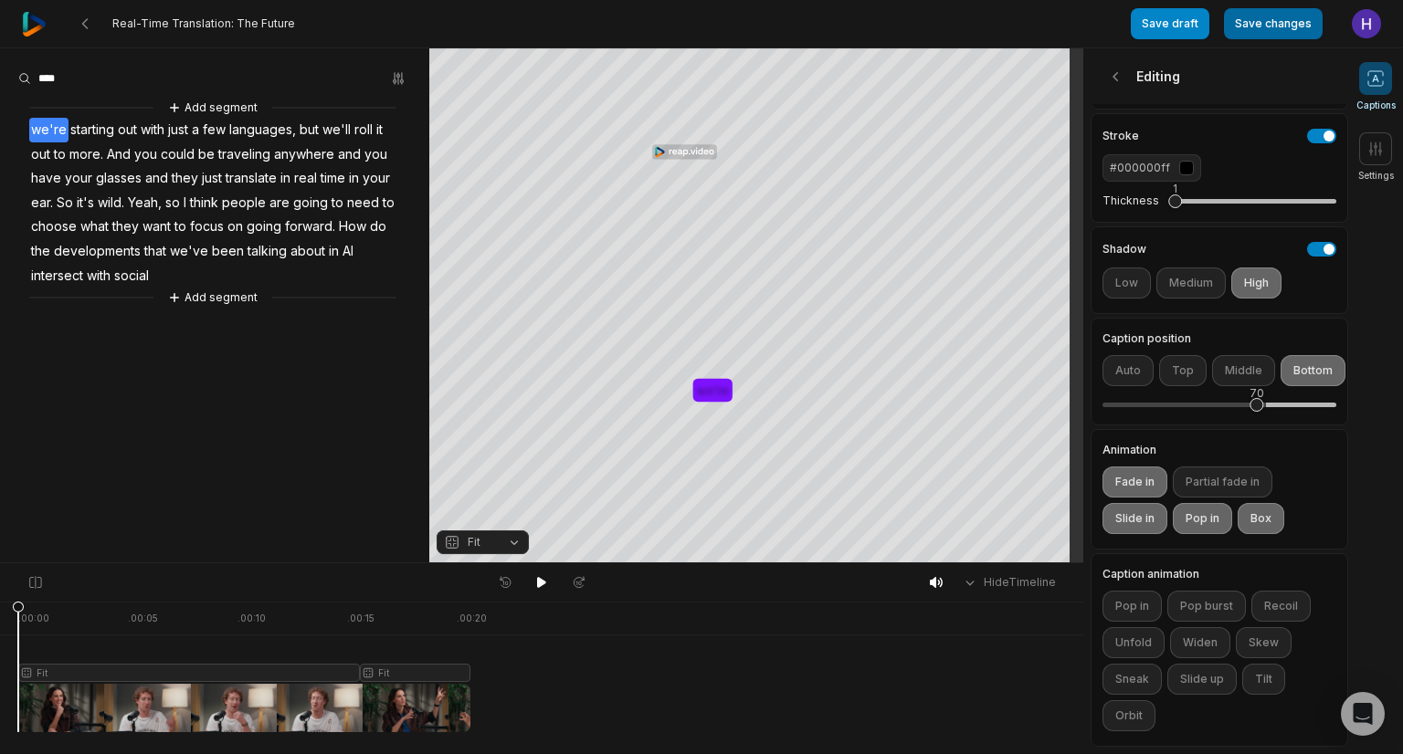
click at [1260, 16] on button "Save changes" at bounding box center [1273, 23] width 99 height 31
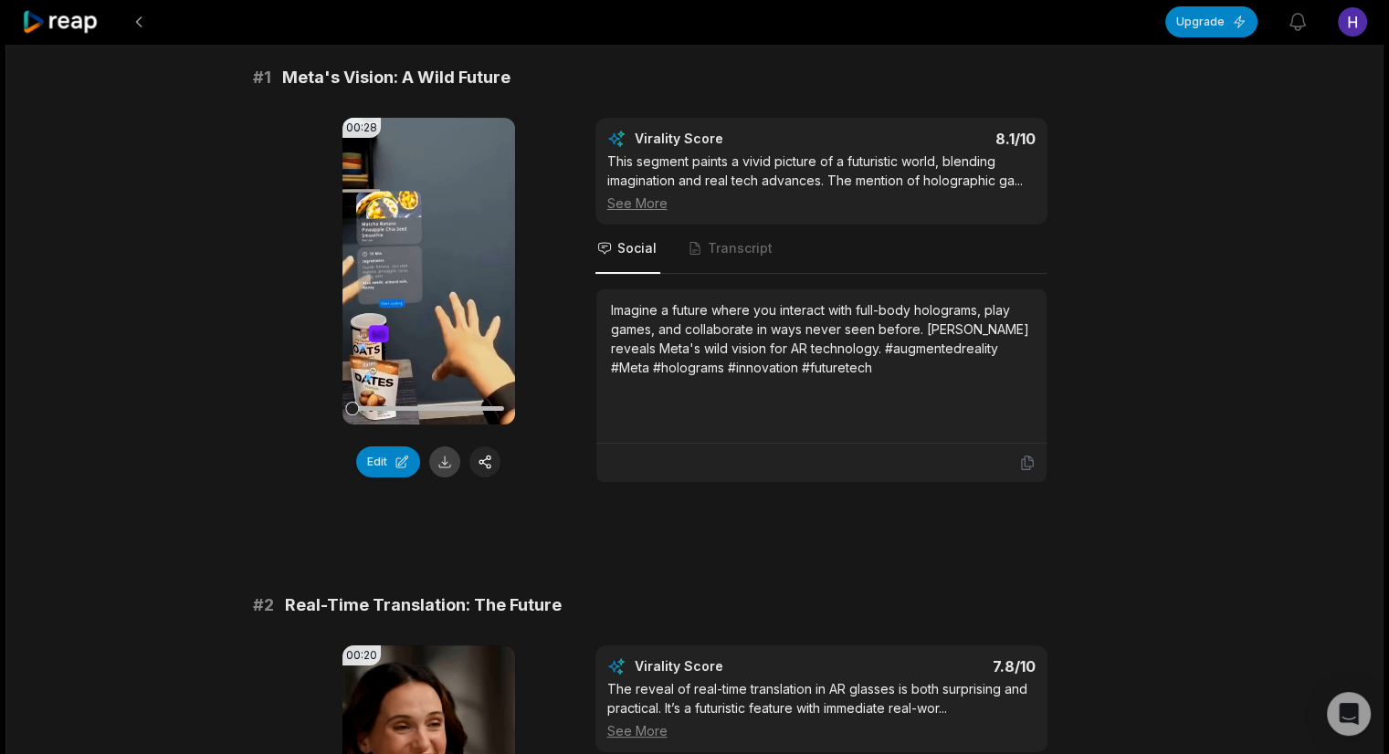
click at [450, 461] on button at bounding box center [444, 462] width 31 height 31
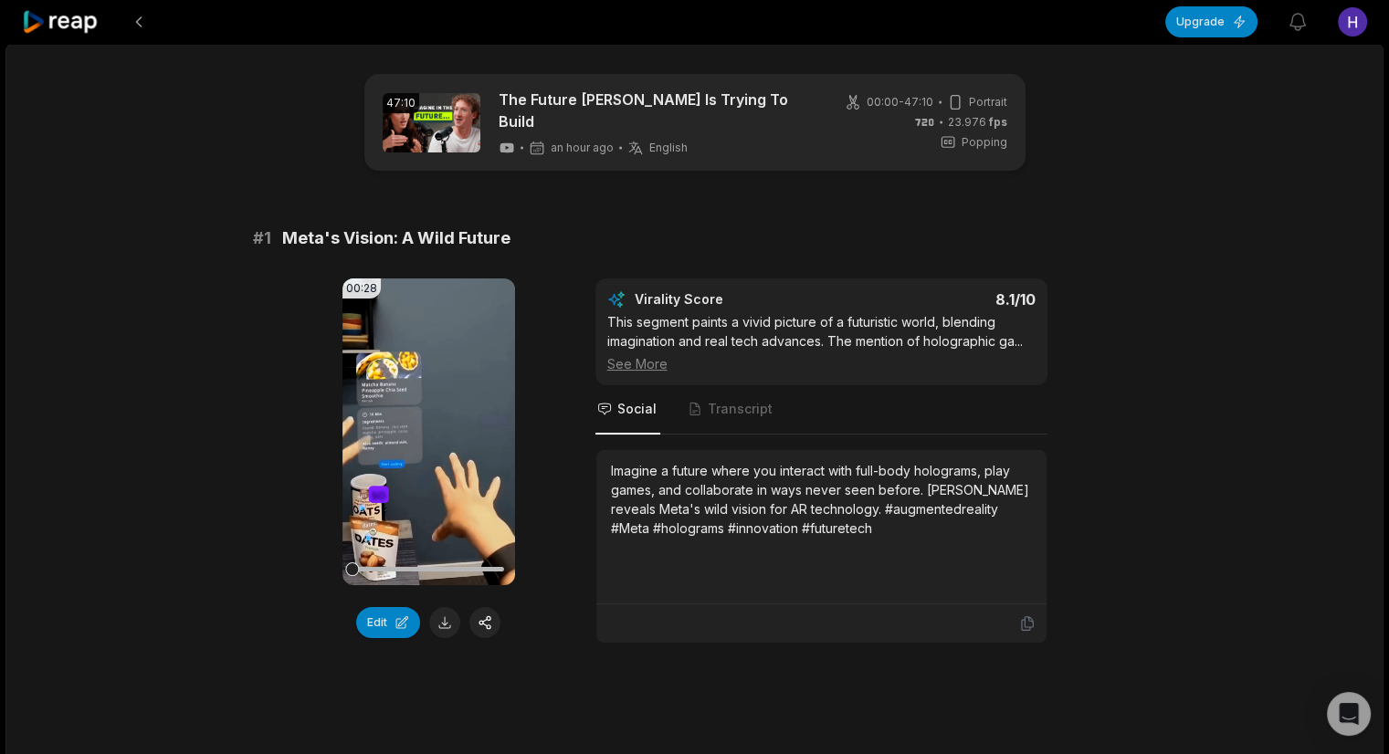
click at [660, 366] on div "See More" at bounding box center [821, 363] width 428 height 19
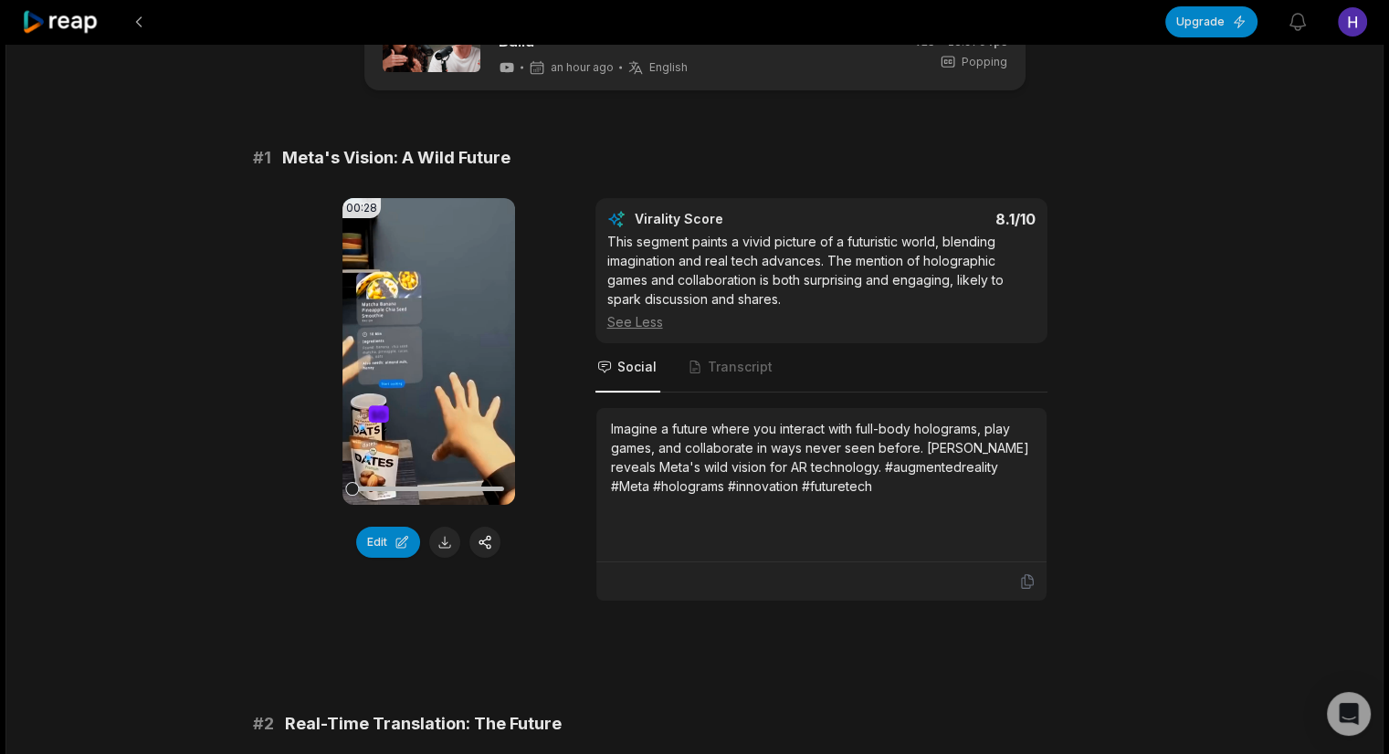
scroll to position [83, 0]
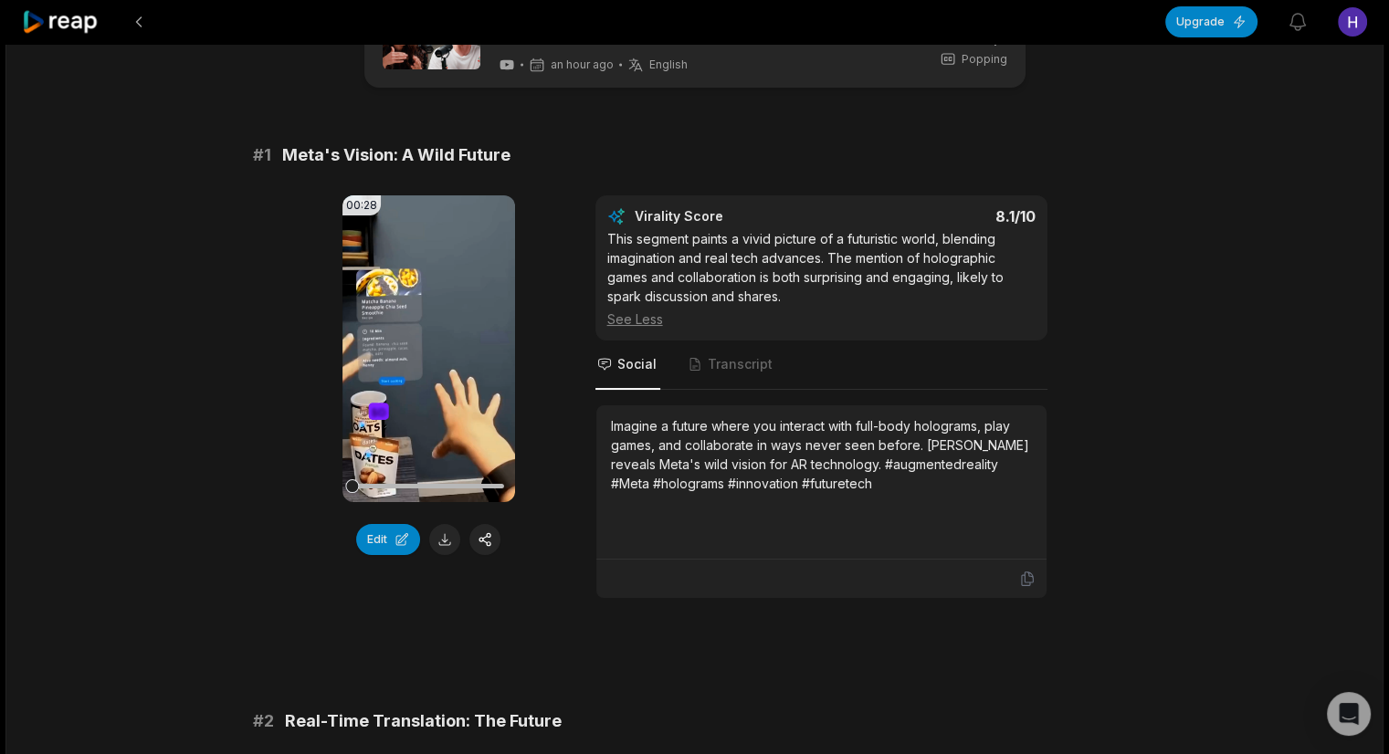
drag, startPoint x: 610, startPoint y: 417, endPoint x: 908, endPoint y: 503, distance: 309.9
click at [908, 503] on div "Imagine a future where you interact with full-body holograms, play games, and c…" at bounding box center [821, 483] width 421 height 132
copy div "Imagine a future where you interact with full-body holograms, play games, and c…"
